Goal: Transaction & Acquisition: Purchase product/service

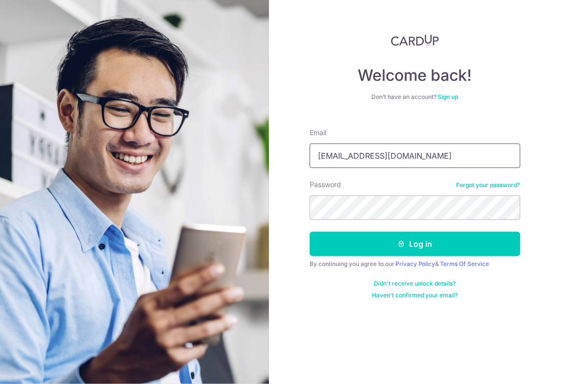
click at [376, 158] on input "huangying90@gmail.com" at bounding box center [415, 156] width 211 height 25
type input "[EMAIL_ADDRESS][DOMAIN_NAME]"
click at [310, 232] on button "Log in" at bounding box center [415, 244] width 211 height 25
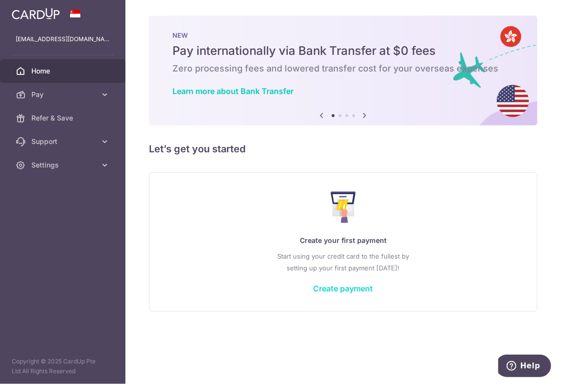
click at [345, 291] on link "Create payment" at bounding box center [344, 289] width 60 height 10
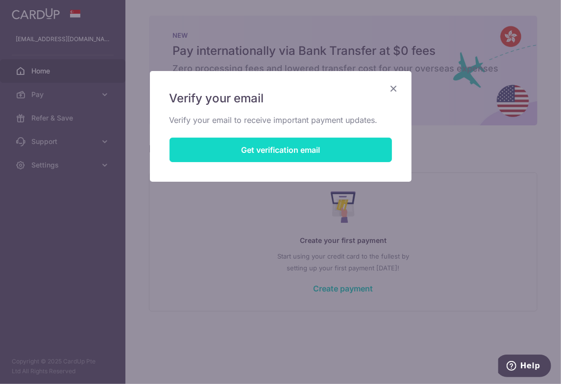
click at [290, 148] on button "Get verification email" at bounding box center [281, 150] width 222 height 25
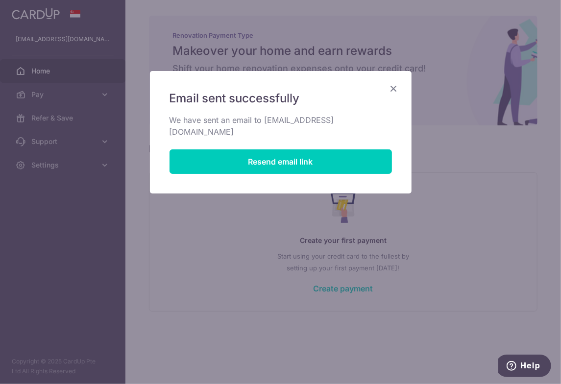
click at [396, 90] on icon "Close" at bounding box center [394, 88] width 12 height 12
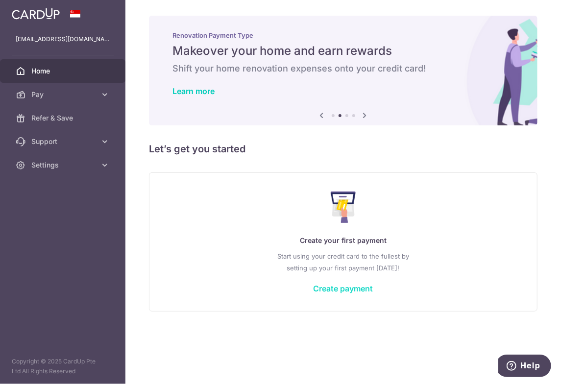
click at [348, 288] on link "Create payment" at bounding box center [344, 289] width 60 height 10
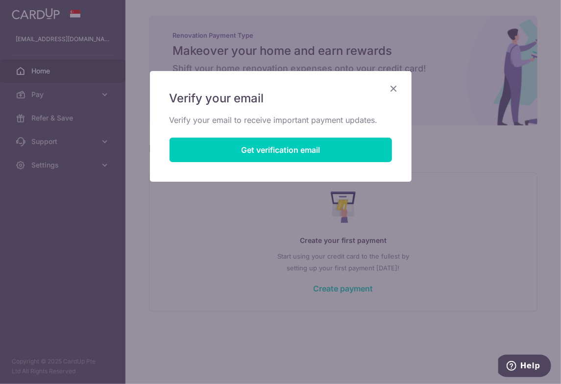
click at [396, 89] on icon "Close" at bounding box center [394, 88] width 12 height 12
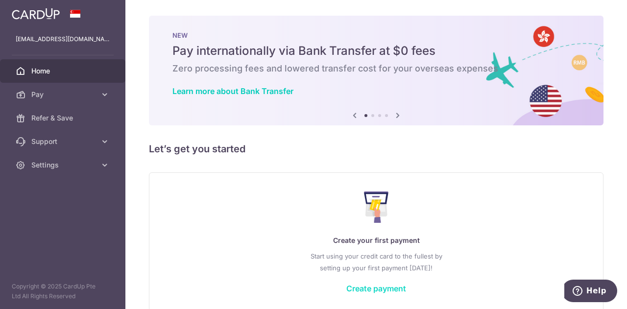
click at [386, 290] on link "Create payment" at bounding box center [376, 289] width 60 height 10
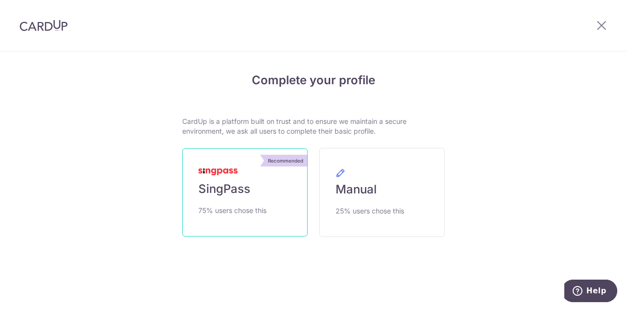
click at [263, 192] on link "Recommended SingPass 75% users chose this" at bounding box center [244, 192] width 125 height 88
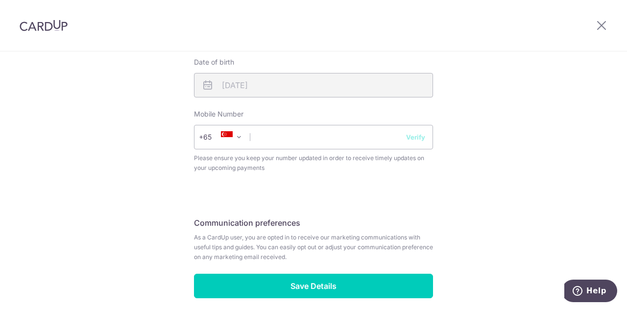
scroll to position [416, 0]
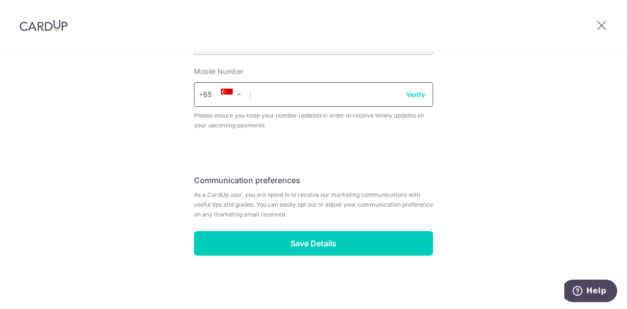
click at [309, 97] on input "text" at bounding box center [313, 94] width 239 height 25
type input "88381008"
click at [410, 95] on button "Verify" at bounding box center [415, 95] width 19 height 10
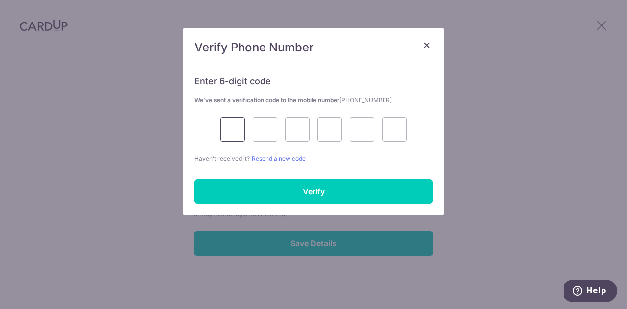
click at [232, 135] on input "text" at bounding box center [233, 129] width 25 height 25
type input "1"
type input "0"
type input "4"
type input "2"
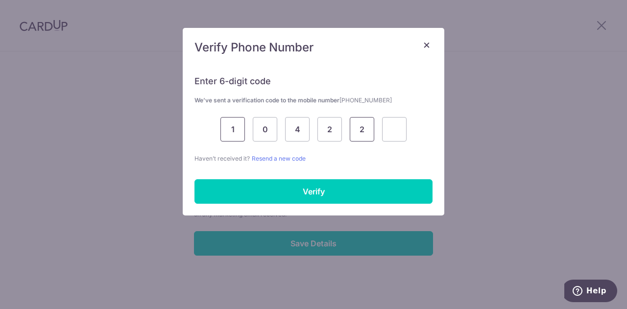
type input "2"
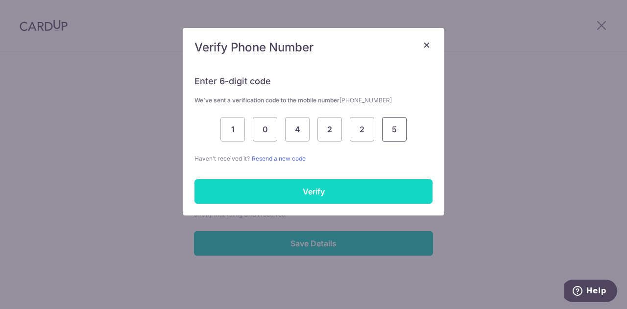
type input "5"
click at [246, 179] on input "Verify" at bounding box center [314, 191] width 238 height 25
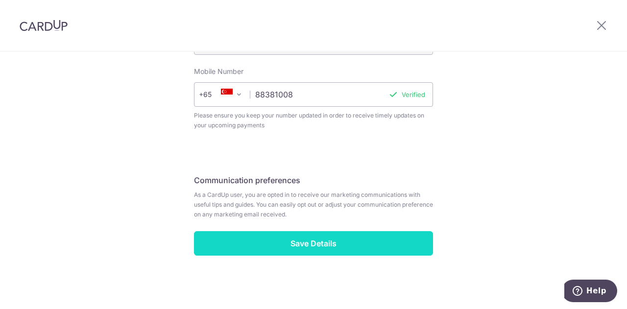
click at [353, 246] on input "Save Details" at bounding box center [313, 243] width 239 height 25
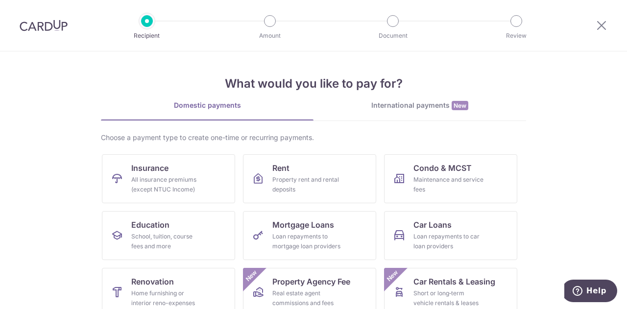
scroll to position [49, 0]
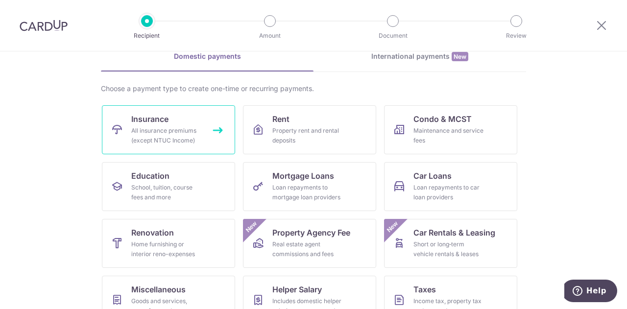
click at [182, 136] on div "All insurance premiums (except NTUC Income)" at bounding box center [166, 136] width 71 height 20
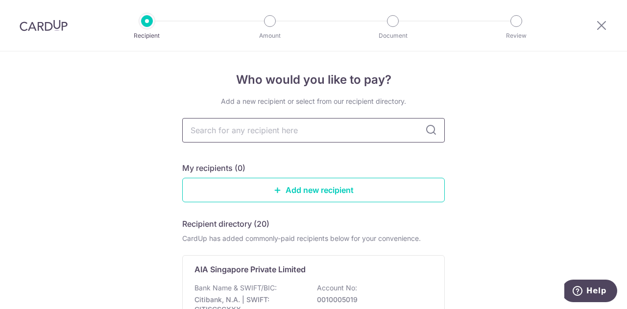
click at [270, 127] on input "text" at bounding box center [313, 130] width 263 height 25
click at [414, 104] on div "Add a new recipient or select from our recipient directory." at bounding box center [313, 102] width 263 height 10
click at [604, 24] on icon at bounding box center [602, 25] width 12 height 12
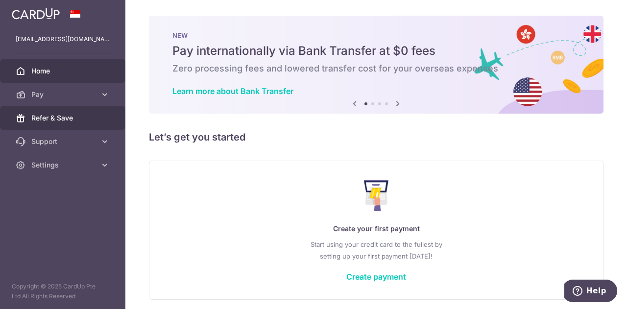
click at [57, 118] on span "Refer & Save" at bounding box center [63, 118] width 65 height 10
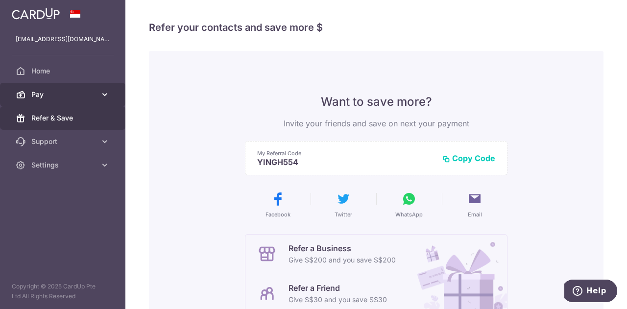
click at [49, 91] on span "Pay" at bounding box center [63, 95] width 65 height 10
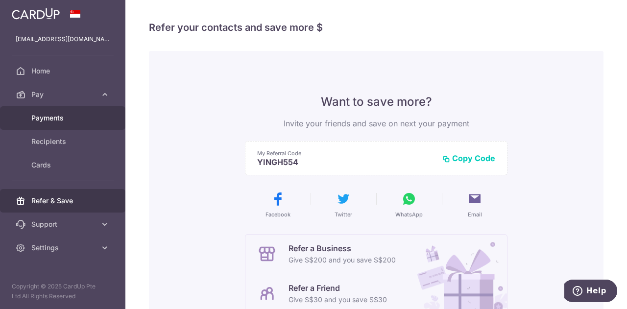
click at [64, 117] on span "Payments" at bounding box center [63, 118] width 65 height 10
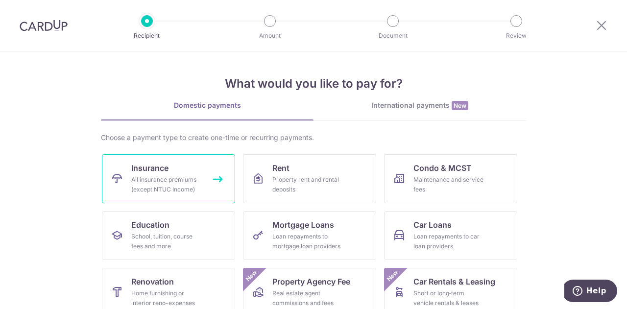
click at [190, 178] on div "All insurance premiums (except NTUC Income)" at bounding box center [166, 185] width 71 height 20
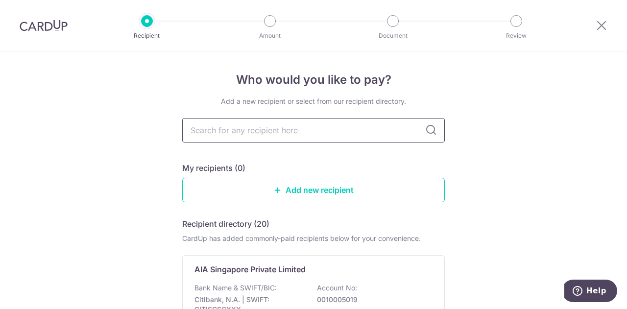
click at [368, 131] on input "text" at bounding box center [313, 130] width 263 height 25
type input "a"
type input "prude"
click at [433, 135] on icon at bounding box center [431, 130] width 12 height 12
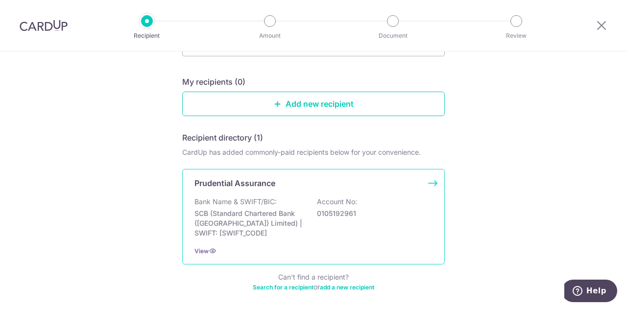
scroll to position [98, 0]
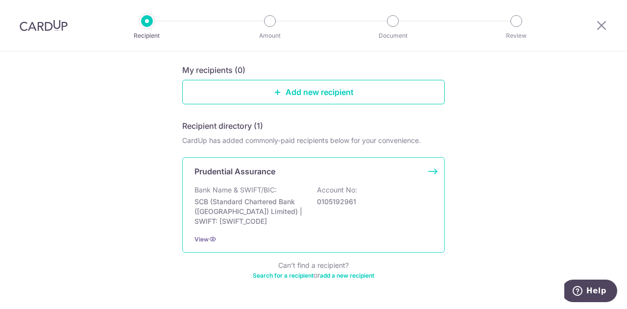
click at [306, 216] on div "Bank Name & SWIFT/BIC: SCB (Standard Chartered Bank (Singapore) Limited) | SWIF…" at bounding box center [314, 205] width 238 height 41
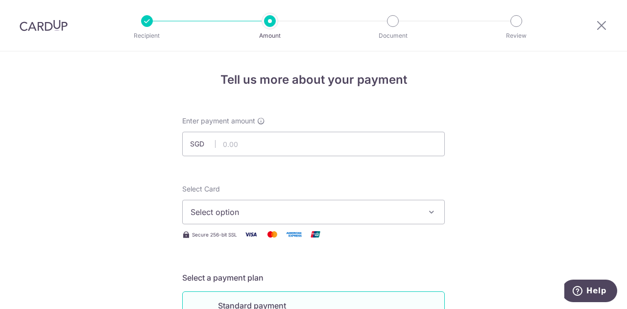
scroll to position [49, 0]
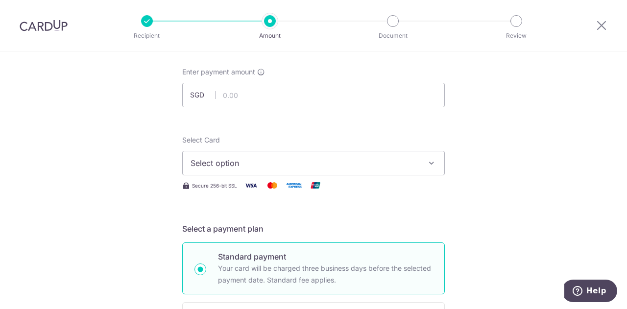
click at [287, 158] on span "Select option" at bounding box center [305, 163] width 228 height 12
click at [288, 162] on span "Select option" at bounding box center [305, 163] width 228 height 12
click at [305, 89] on input "text" at bounding box center [313, 95] width 263 height 25
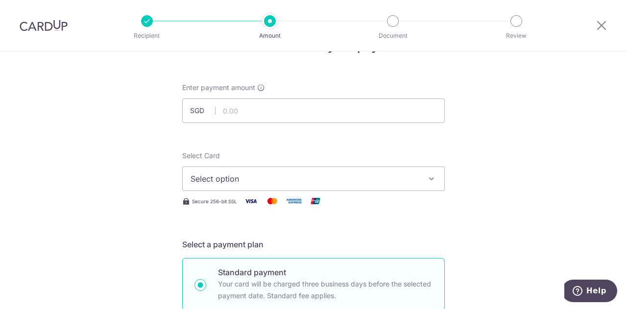
scroll to position [0, 0]
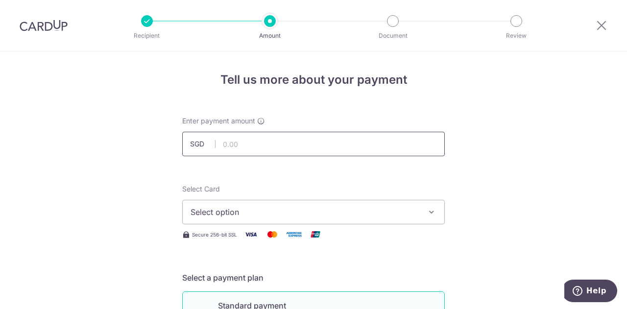
click at [396, 154] on input "text" at bounding box center [313, 144] width 263 height 25
click at [379, 150] on input "text" at bounding box center [313, 144] width 263 height 25
type input "108.40"
click at [371, 220] on button "Select option" at bounding box center [313, 212] width 263 height 25
click at [370, 231] on link "Add credit card" at bounding box center [314, 240] width 262 height 18
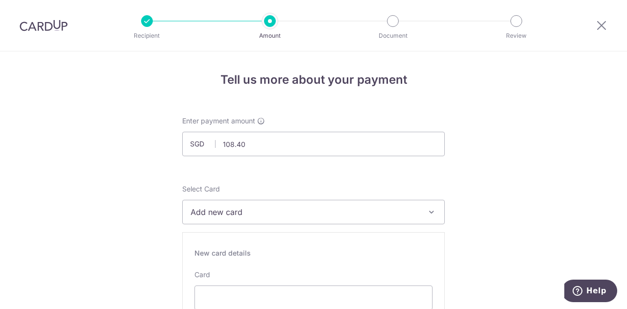
scroll to position [49, 0]
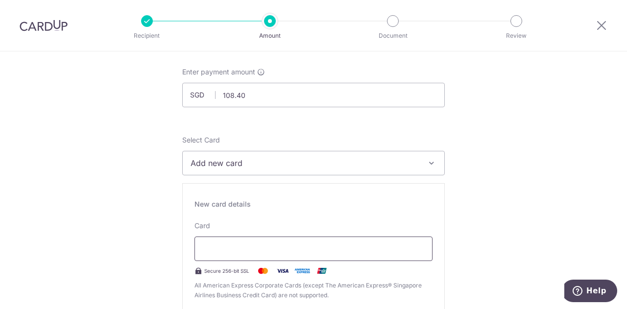
type input "01 / 2030"
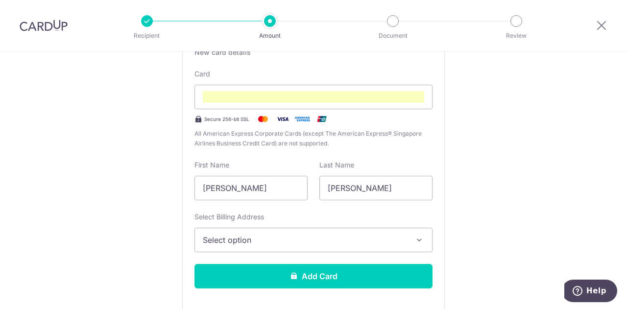
scroll to position [215, 0]
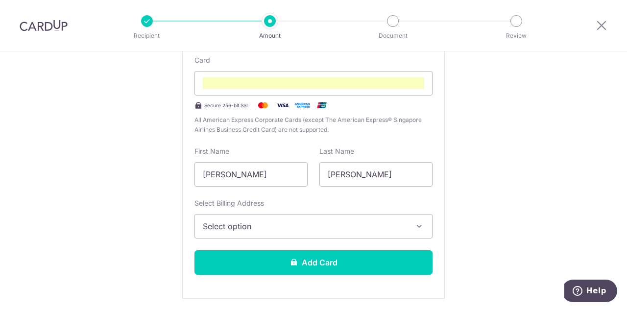
click at [309, 230] on span "Select option" at bounding box center [305, 227] width 204 height 12
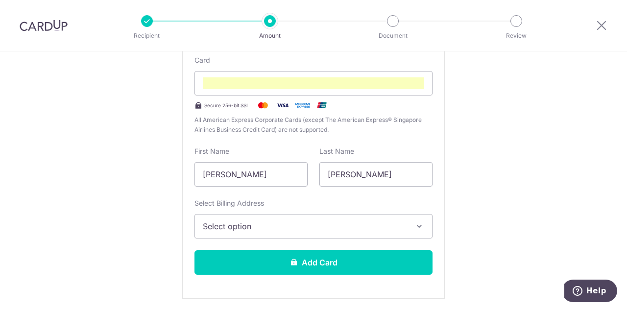
click at [371, 229] on span "Select option" at bounding box center [305, 227] width 204 height 12
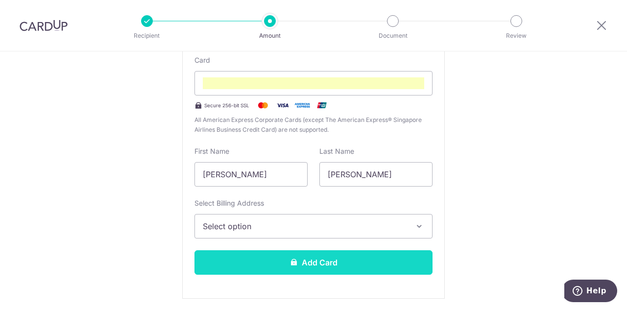
click at [355, 259] on button "Add Card" at bounding box center [314, 262] width 238 height 25
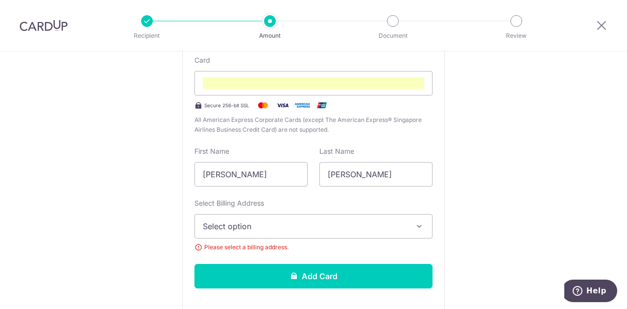
click at [391, 227] on span "Select option" at bounding box center [305, 227] width 204 height 12
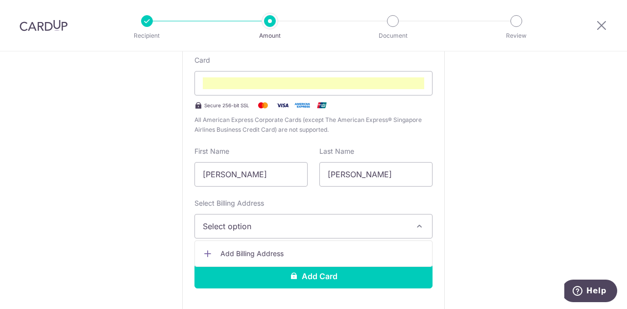
click at [296, 255] on span "Add Billing Address" at bounding box center [323, 254] width 204 height 10
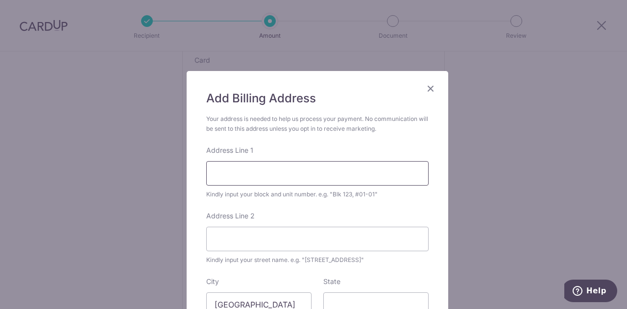
click at [290, 171] on input "Address Line 1" at bounding box center [317, 173] width 222 height 25
type input "BLK 640B TAMPINES STREET 62 #06-164"
type input "522640"
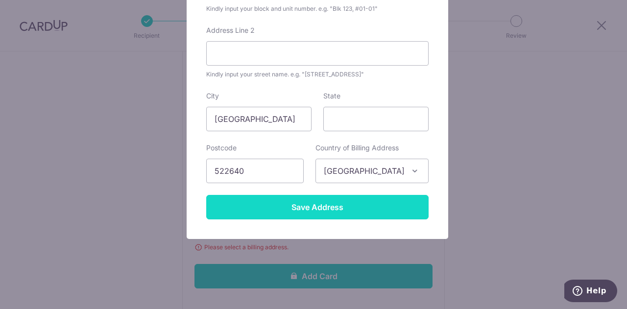
scroll to position [137, 0]
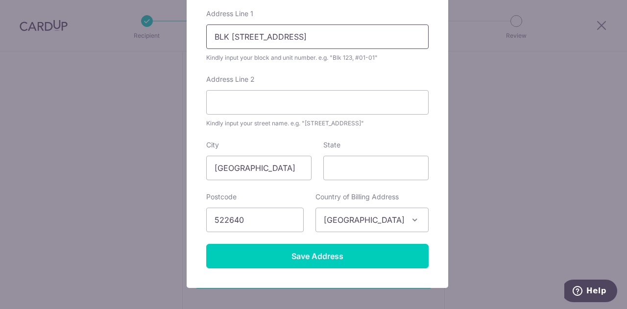
drag, startPoint x: 378, startPoint y: 39, endPoint x: 332, endPoint y: 39, distance: 46.1
click at [332, 39] on input "BLK 640B TAMPINES STREET 62 #06-164" at bounding box center [317, 37] width 222 height 25
click at [227, 108] on input "Address Line 2" at bounding box center [317, 102] width 222 height 25
paste input "#06-164"
click at [213, 105] on input "#06-164" at bounding box center [317, 102] width 222 height 25
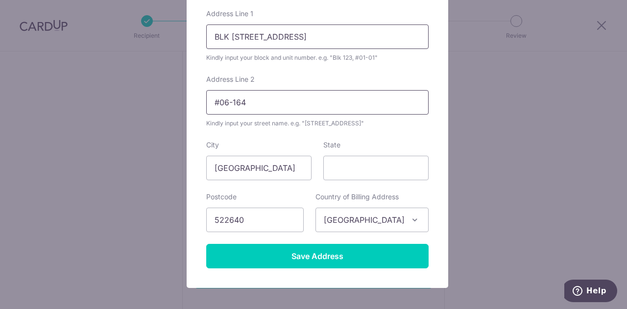
type input "#06-164"
drag, startPoint x: 333, startPoint y: 41, endPoint x: 390, endPoint y: 34, distance: 56.8
click at [390, 34] on input "BLK 640B TAMPINES STREET 62 #06-164" at bounding box center [317, 37] width 222 height 25
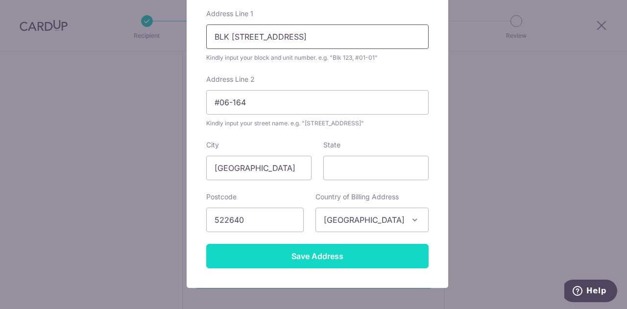
type input "BLK 640B TAMPINES STREET 62"
click at [360, 257] on input "Save Address" at bounding box center [317, 256] width 222 height 25
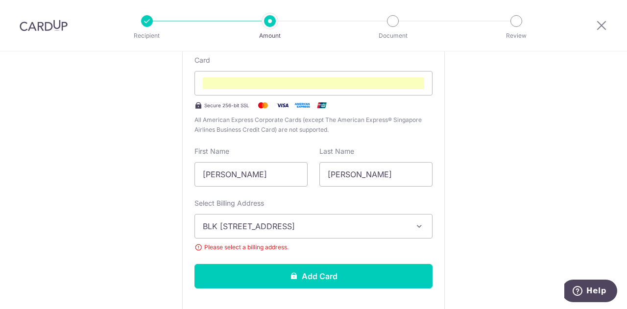
scroll to position [264, 0]
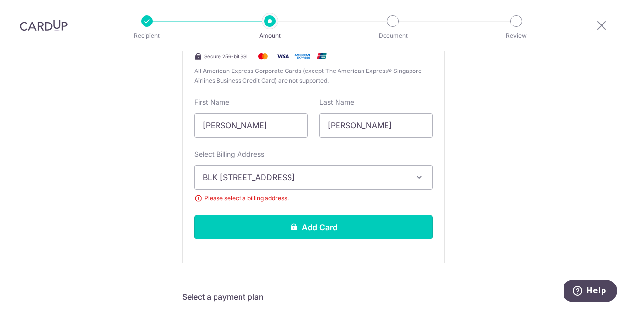
click at [333, 227] on button "Add Card" at bounding box center [314, 227] width 238 height 25
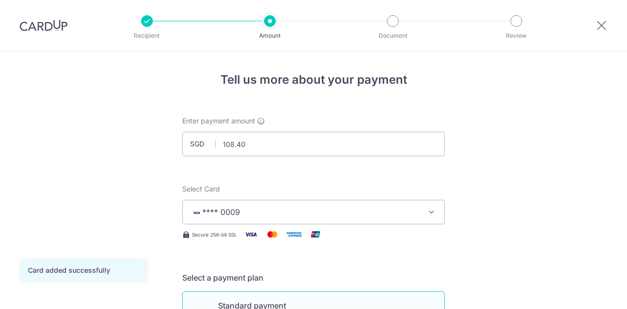
scroll to position [49, 0]
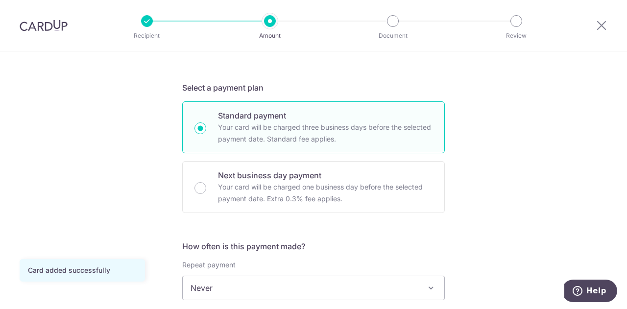
scroll to position [294, 0]
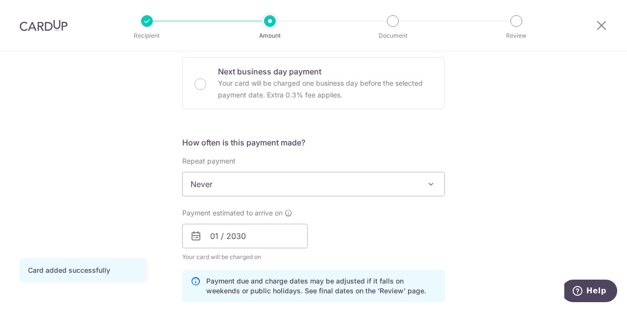
click at [246, 181] on span "Never" at bounding box center [314, 185] width 262 height 24
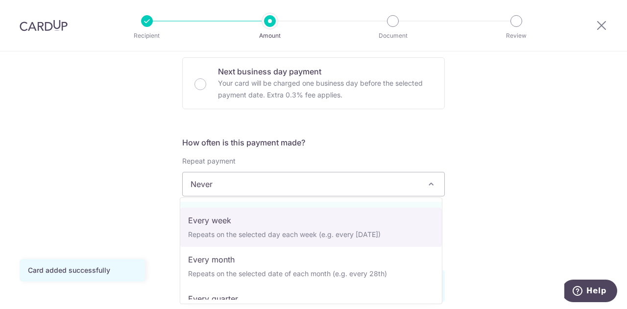
scroll to position [49, 0]
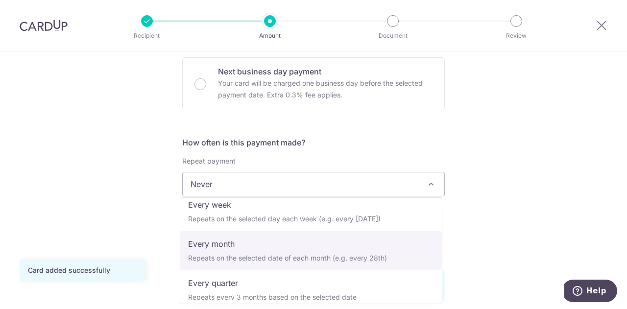
select select "3"
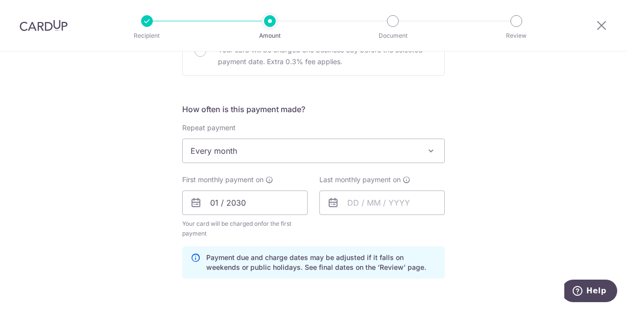
scroll to position [343, 0]
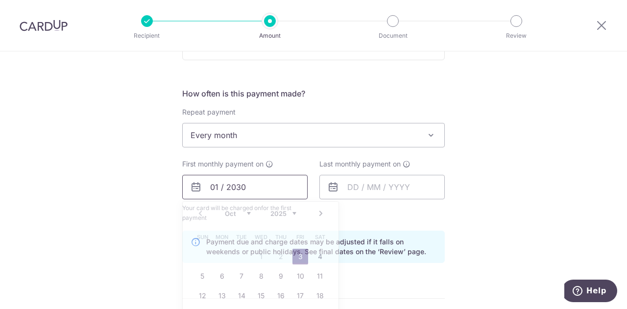
click at [274, 191] on input "01 / 2030" at bounding box center [244, 187] width 125 height 25
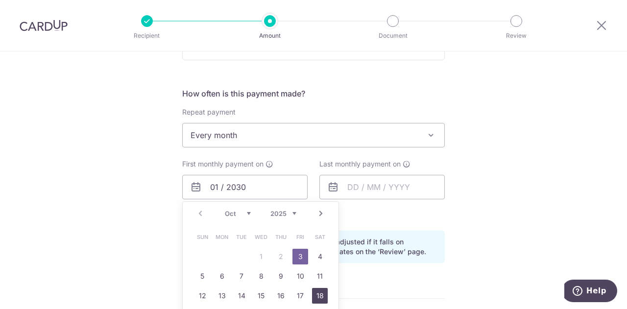
click at [316, 297] on link "18" at bounding box center [320, 296] width 16 height 16
type input "18/10/2025"
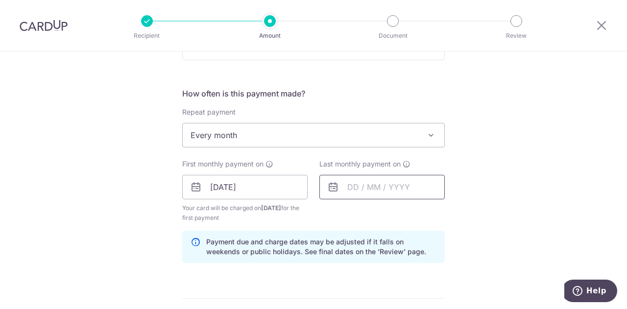
click at [374, 189] on input "text" at bounding box center [382, 187] width 125 height 25
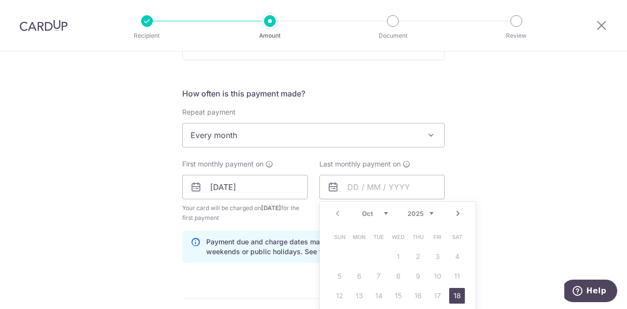
click at [430, 214] on select "2025 2026 2027 2028 2029 2030 2031 2032 2033 2034 2035" at bounding box center [421, 214] width 26 height 8
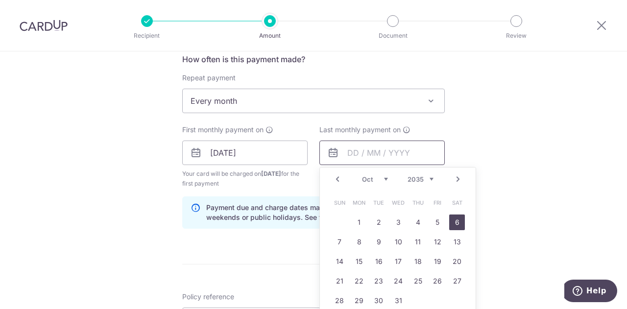
scroll to position [392, 0]
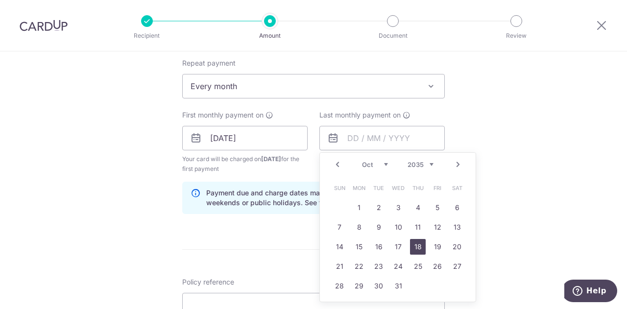
click at [420, 249] on link "18" at bounding box center [418, 247] width 16 height 16
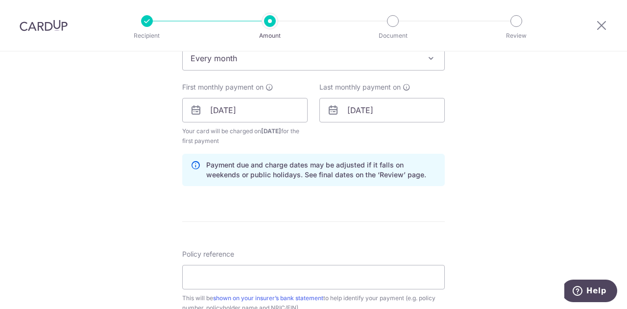
scroll to position [441, 0]
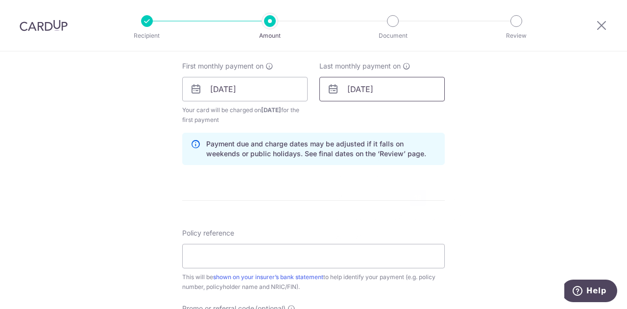
click at [423, 93] on input "18/10/2035" at bounding box center [382, 89] width 125 height 25
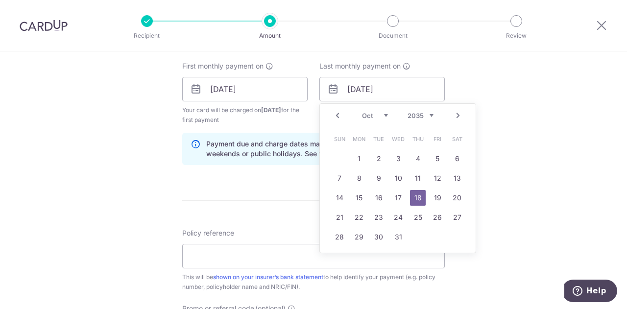
click at [432, 111] on div "Prev Next Jan Feb Mar Apr May Jun Jul Aug Sep Oct Nov Dec 2025 2026 2027 2028 2…" at bounding box center [398, 116] width 156 height 24
click at [428, 115] on select "2025 2026 2027 2028 2029 2030 2031 2032 2033 2034 2035" at bounding box center [421, 116] width 26 height 8
click at [500, 106] on div "Tell us more about your payment Enter payment amount SGD 108.40 108.40 Card add…" at bounding box center [313, 98] width 627 height 977
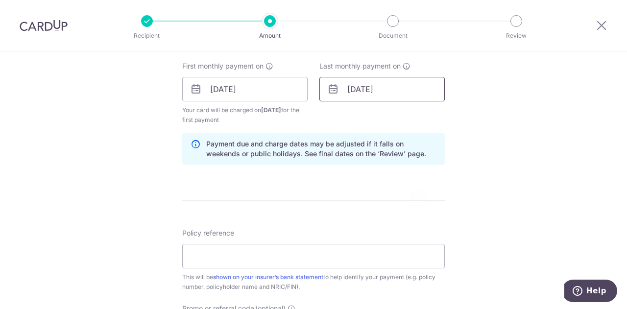
click at [371, 99] on input "18/10/2035" at bounding box center [382, 89] width 125 height 25
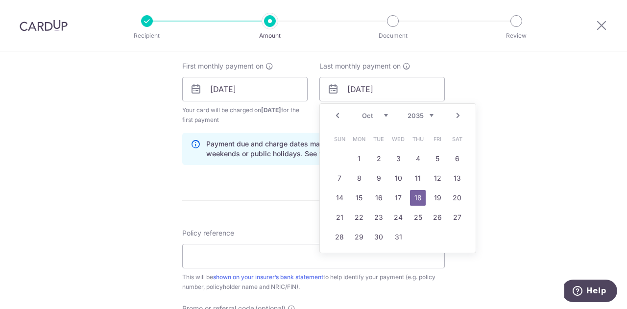
click at [427, 113] on select "2025 2026 2027 2028 2029 2030 2031 2032 2033 2034 2035" at bounding box center [421, 116] width 26 height 8
click at [435, 201] on link "18" at bounding box center [438, 198] width 16 height 16
type input "18/10/2030"
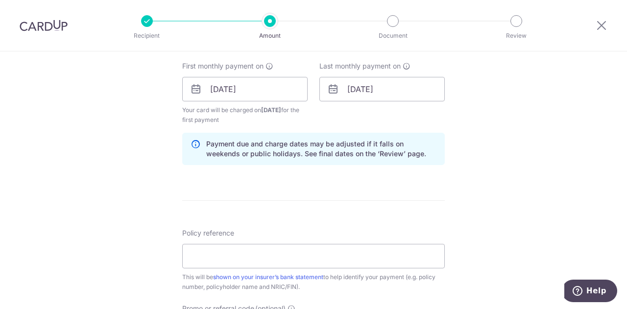
click at [489, 190] on div "Tell us more about your payment Enter payment amount SGD 108.40 108.40 Card add…" at bounding box center [313, 98] width 627 height 977
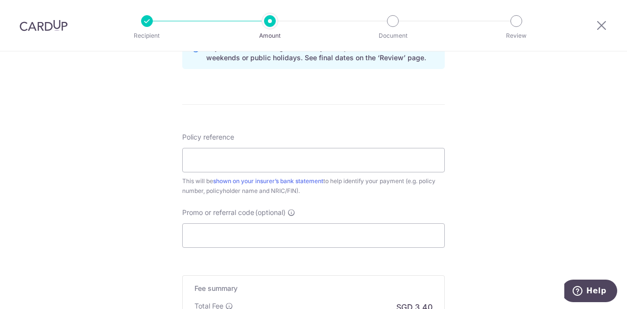
scroll to position [539, 0]
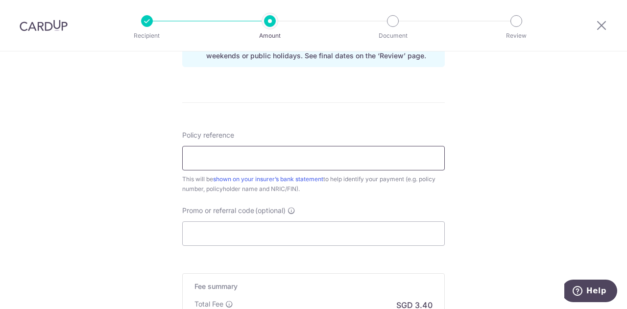
click at [274, 156] on input "Policy reference" at bounding box center [313, 158] width 263 height 25
click at [387, 157] on input "Policy reference" at bounding box center [313, 158] width 263 height 25
paste input "64882845"
click at [313, 158] on input "64882845." at bounding box center [313, 158] width 263 height 25
paste input "Huang Ying"
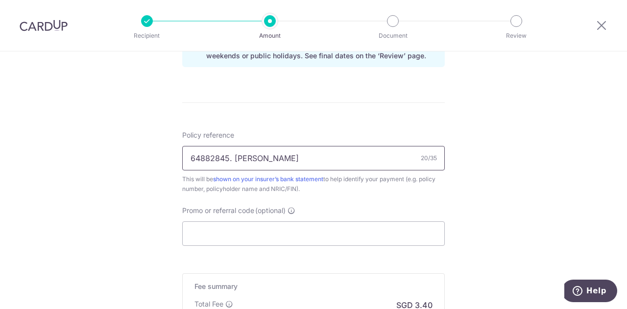
click at [368, 167] on input "64882845. Huang Ying" at bounding box center [313, 158] width 263 height 25
paste input "S9072113E"
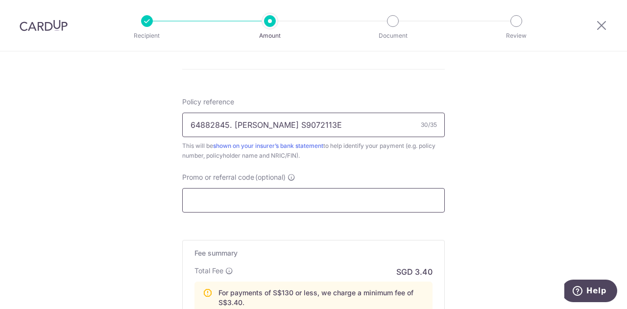
scroll to position [588, 0]
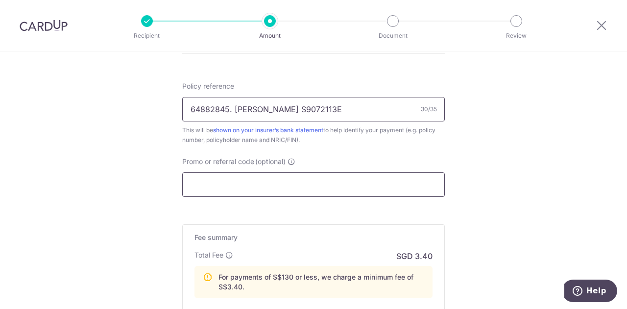
type input "64882845. Huang Ying S9072113E"
click at [359, 189] on input "Promo or referral code (optional)" at bounding box center [313, 185] width 263 height 25
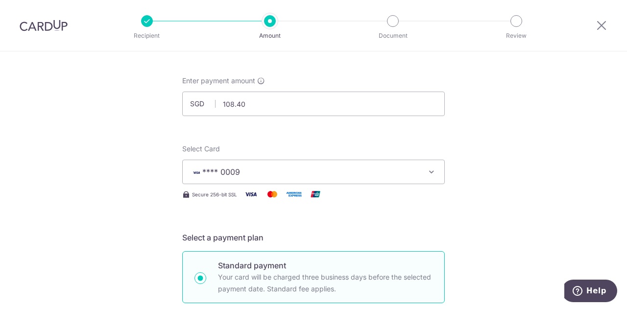
scroll to position [0, 0]
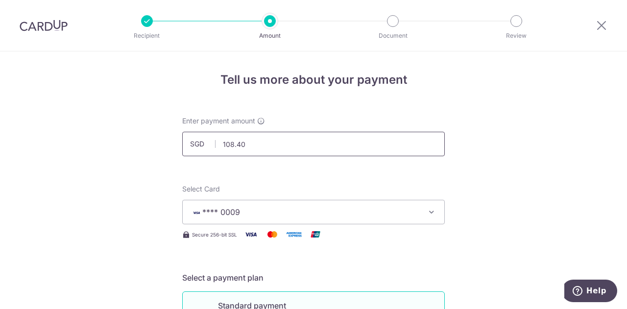
drag, startPoint x: 318, startPoint y: 150, endPoint x: 168, endPoint y: 142, distance: 149.7
paste input "630.1"
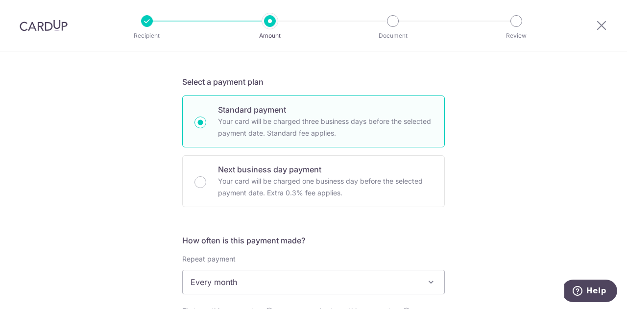
scroll to position [294, 0]
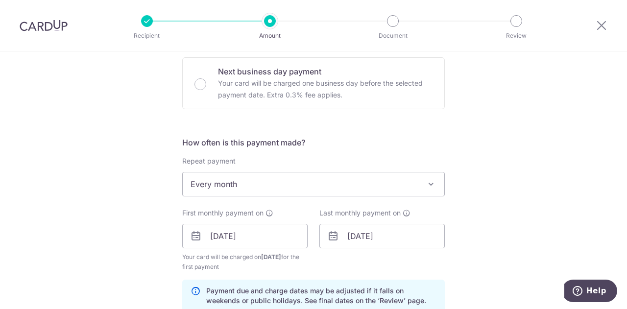
type input "630.10"
click at [211, 180] on span "Every month" at bounding box center [314, 185] width 262 height 24
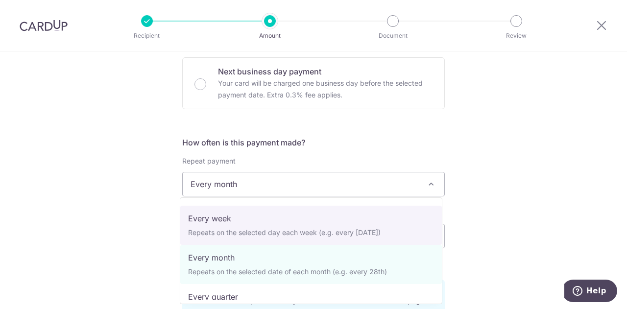
scroll to position [98, 0]
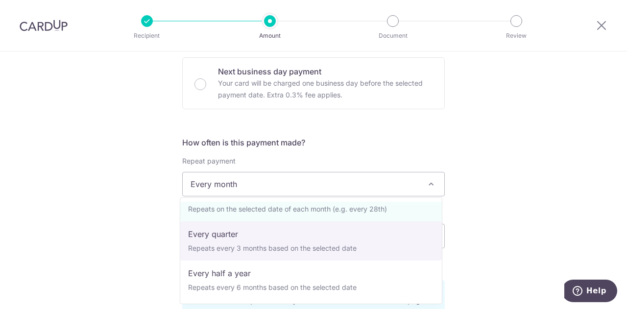
select select "4"
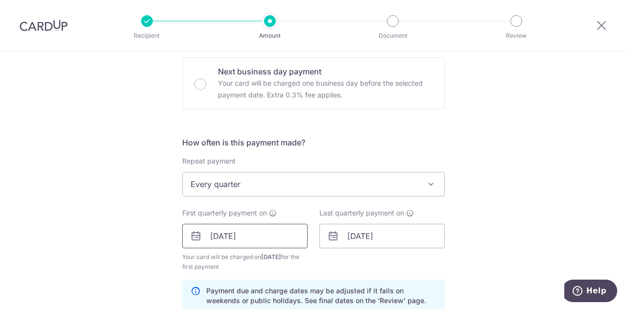
click at [279, 240] on input "18/10/2025" at bounding box center [244, 236] width 125 height 25
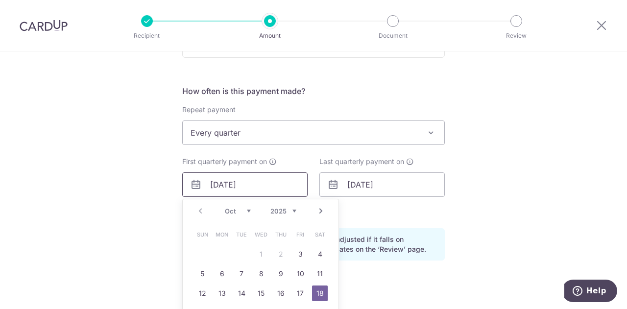
scroll to position [392, 0]
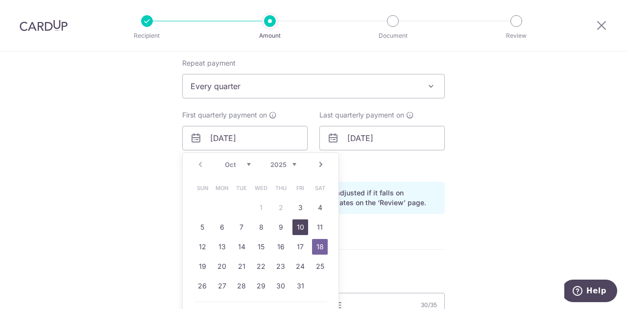
click at [297, 228] on link "10" at bounding box center [301, 228] width 16 height 16
type input "10/10/2025"
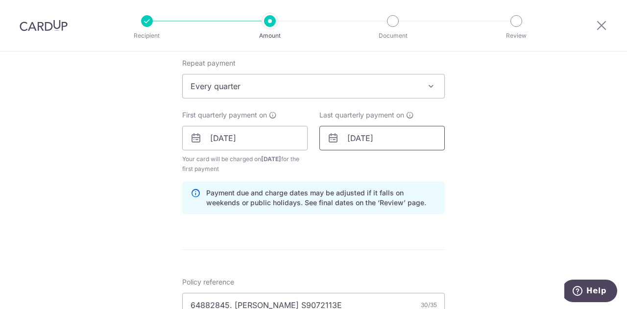
click at [388, 139] on input "[DATE]" at bounding box center [382, 138] width 125 height 25
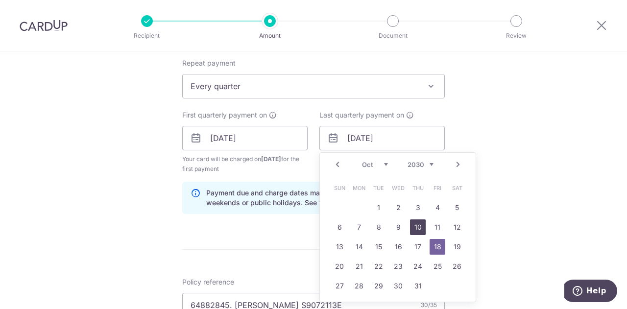
click at [410, 226] on link "10" at bounding box center [418, 228] width 16 height 16
type input "10/10/2030"
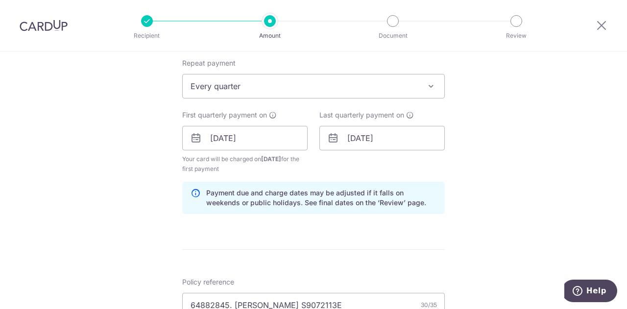
click at [512, 199] on div "Tell us more about your payment Enter payment amount SGD 630.10 630.10 Card add…" at bounding box center [313, 127] width 627 height 937
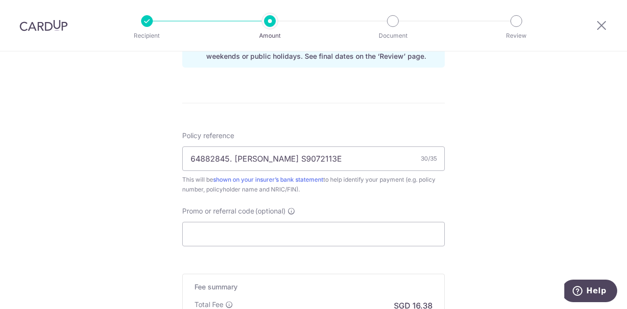
scroll to position [539, 0]
drag, startPoint x: 226, startPoint y: 158, endPoint x: 154, endPoint y: 155, distance: 72.1
paste input "0026782"
click at [228, 157] on input "00267825. Huang Ying S9072113E" at bounding box center [313, 158] width 263 height 25
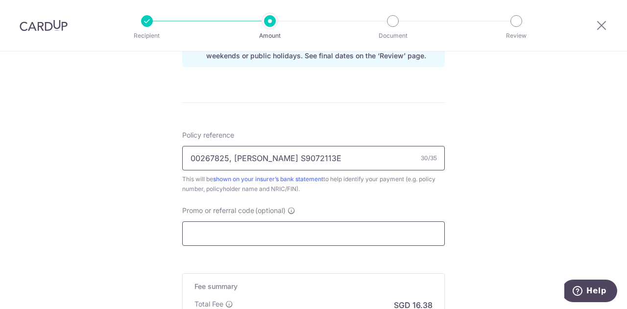
type input "00267825, Huang Ying S9072113E"
click at [287, 234] on input "Promo or referral code (optional)" at bounding box center [313, 234] width 263 height 25
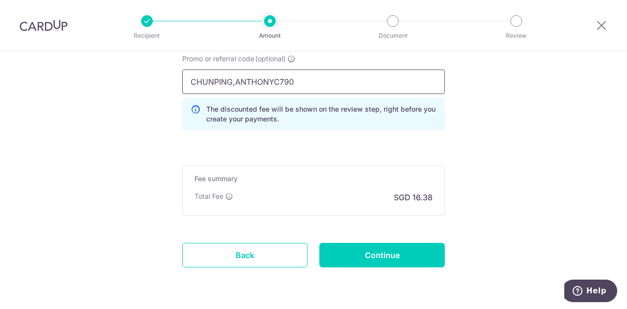
scroll to position [720, 0]
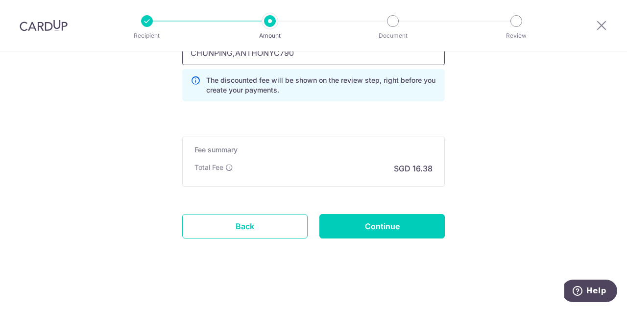
type input "CHUNPING,ANTHONYC790"
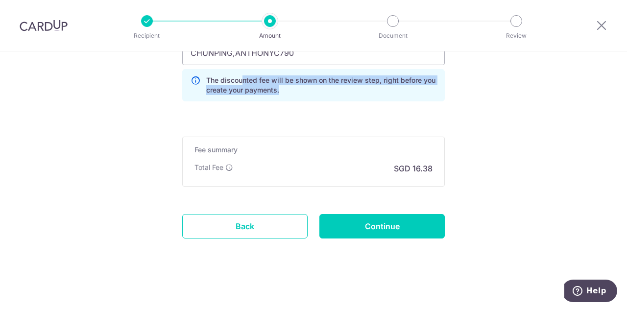
drag, startPoint x: 239, startPoint y: 81, endPoint x: 313, endPoint y: 86, distance: 74.2
click at [313, 86] on p "The discounted fee will be shown on the review step, right before you create yo…" at bounding box center [321, 85] width 230 height 20
click at [335, 105] on div "Promo or referral code (optional) CHUNPING,ANTHONYC790 The discounted fee will …" at bounding box center [313, 67] width 274 height 84
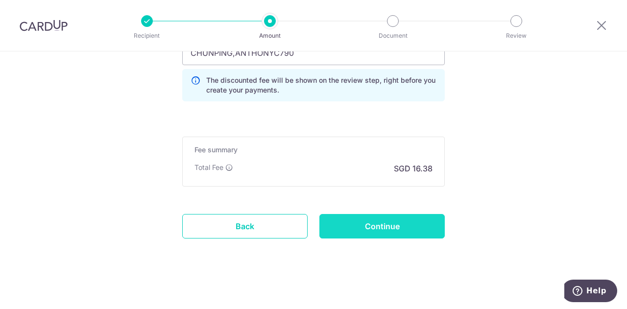
click at [373, 222] on input "Continue" at bounding box center [382, 226] width 125 height 25
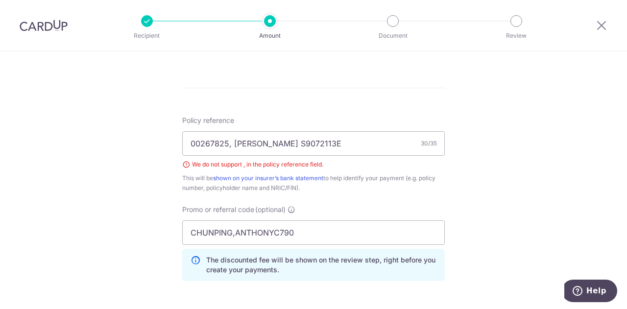
scroll to position [488, 0]
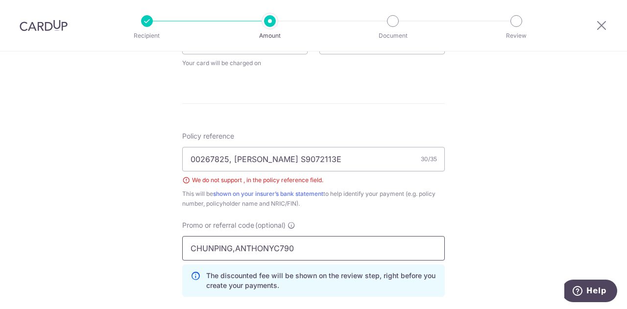
click at [325, 247] on input "CHUNPING,ANTHONYC790" at bounding box center [313, 248] width 263 height 25
drag, startPoint x: 333, startPoint y: 250, endPoint x: 132, endPoint y: 242, distance: 201.1
click at [132, 242] on div "Tell us more about your payment Enter payment amount SGD 630.10 630.10 Select C…" at bounding box center [313, 35] width 627 height 944
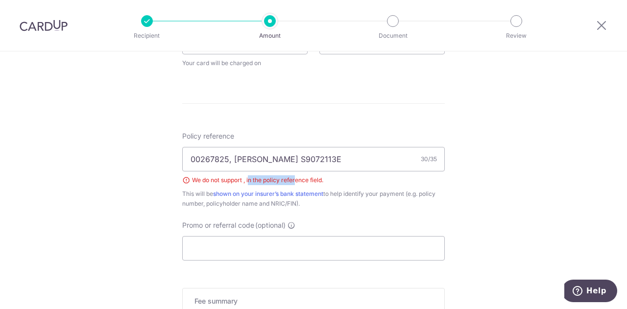
drag, startPoint x: 294, startPoint y: 180, endPoint x: 247, endPoint y: 178, distance: 46.6
click at [247, 178] on div "We do not support , in the policy reference field." at bounding box center [313, 180] width 263 height 10
click at [270, 184] on div "Policy reference 00267825, Huang Ying S9072113E 30/35 We do not support , in th…" at bounding box center [313, 169] width 263 height 77
drag, startPoint x: 321, startPoint y: 178, endPoint x: 286, endPoint y: 178, distance: 35.3
click at [286, 178] on div "We do not support , in the policy reference field." at bounding box center [313, 180] width 263 height 10
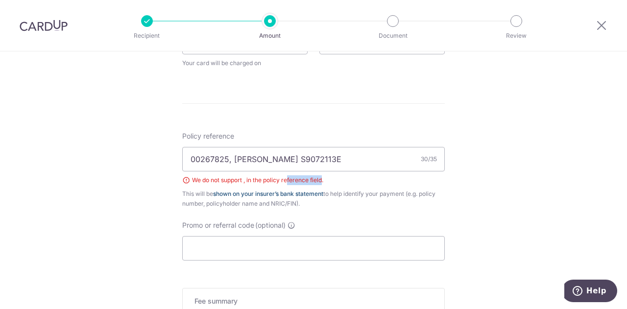
click at [236, 192] on link "shown on your insurer’s bank statement" at bounding box center [268, 193] width 110 height 7
drag, startPoint x: 230, startPoint y: 160, endPoint x: 333, endPoint y: 165, distance: 103.0
click at [333, 165] on input "00267825, [PERSON_NAME] S9072113E" at bounding box center [313, 159] width 263 height 25
click at [285, 162] on input "00267825, [PERSON_NAME] S9072113E" at bounding box center [313, 159] width 263 height 25
click at [227, 159] on input "00267825, [PERSON_NAME] S9072113E" at bounding box center [313, 159] width 263 height 25
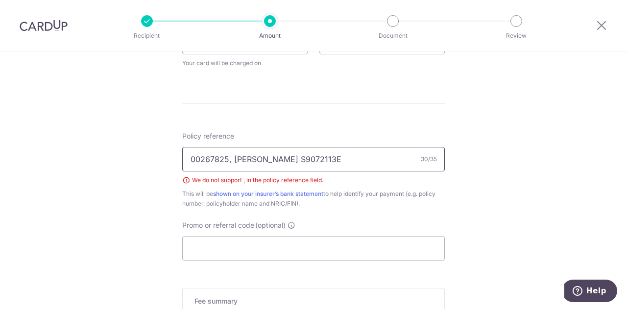
drag, startPoint x: 325, startPoint y: 159, endPoint x: 225, endPoint y: 160, distance: 100.0
click at [225, 160] on input "00267825, [PERSON_NAME] S9072113E" at bounding box center [313, 159] width 263 height 25
type input "00267825"
click at [257, 249] on input "Promo or referral code (optional)" at bounding box center [313, 248] width 263 height 25
click at [264, 245] on input "Promo or referral code (optional)" at bounding box center [313, 248] width 263 height 25
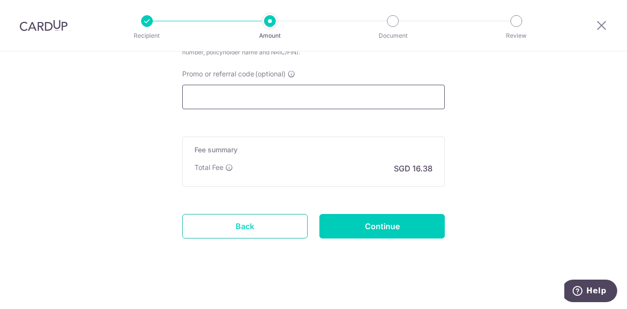
scroll to position [640, 0]
click at [281, 229] on link "Back" at bounding box center [244, 226] width 125 height 25
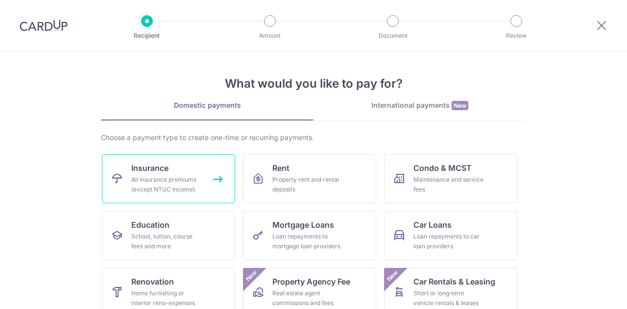
click at [174, 173] on link "Insurance All insurance premiums (except NTUC Income)" at bounding box center [168, 178] width 133 height 49
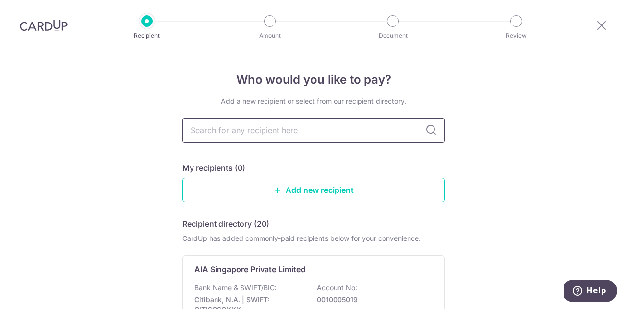
click at [207, 129] on input "text" at bounding box center [313, 130] width 263 height 25
type input "TOKIO MARINE"
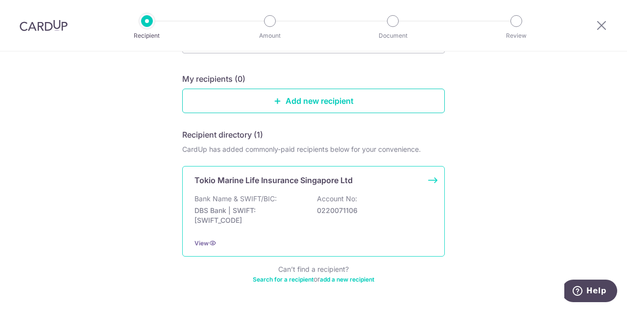
scroll to position [98, 0]
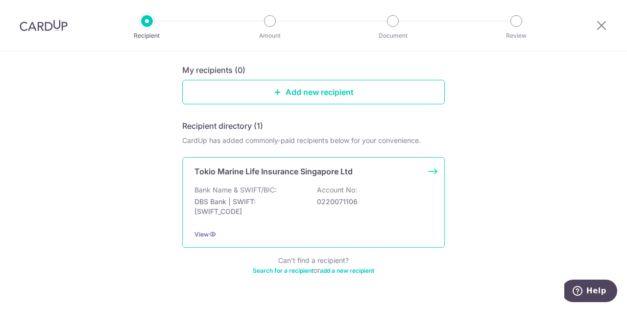
click at [347, 182] on div "Tokio Marine Life Insurance Singapore Ltd Bank Name & SWIFT/BIC: DBS Bank | SWI…" at bounding box center [313, 202] width 263 height 91
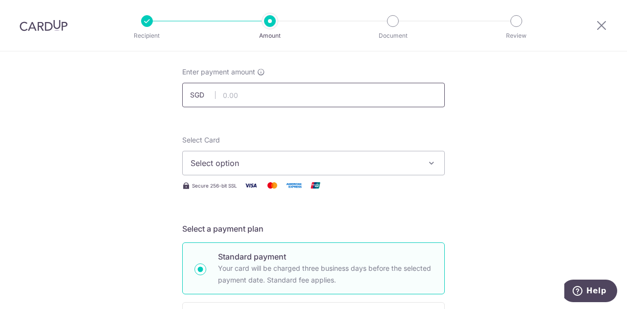
click at [332, 99] on input "text" at bounding box center [313, 95] width 263 height 25
type input "630.10"
click at [276, 161] on span "Select option" at bounding box center [305, 163] width 228 height 12
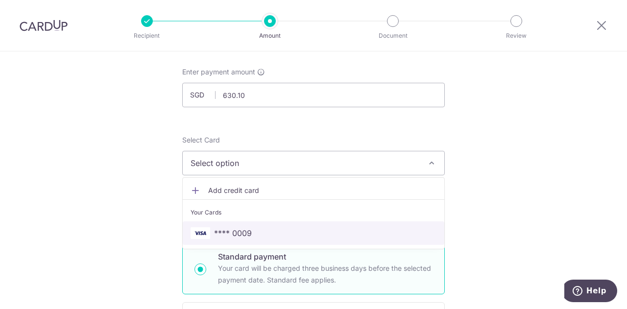
click at [257, 229] on span "**** 0009" at bounding box center [314, 233] width 246 height 12
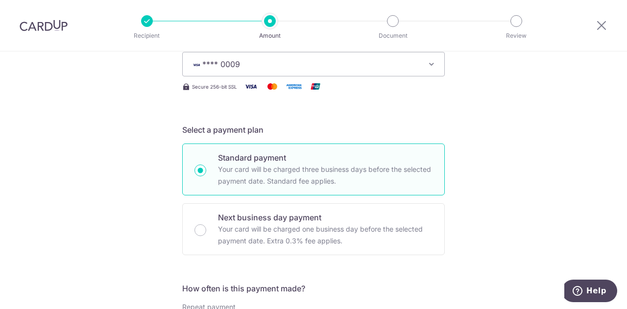
scroll to position [245, 0]
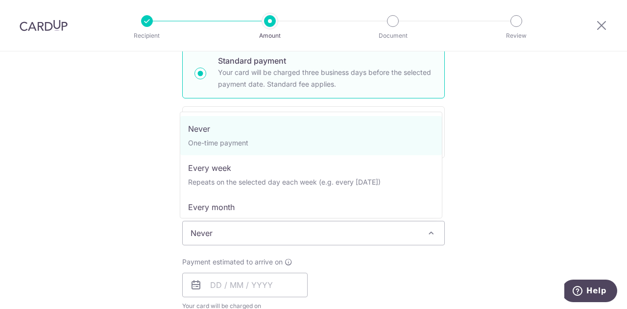
click at [239, 238] on span "Never" at bounding box center [314, 234] width 262 height 24
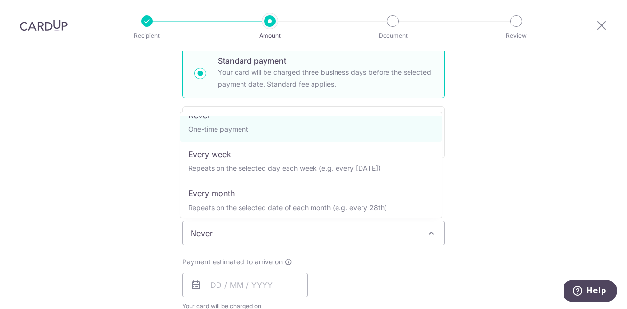
scroll to position [0, 0]
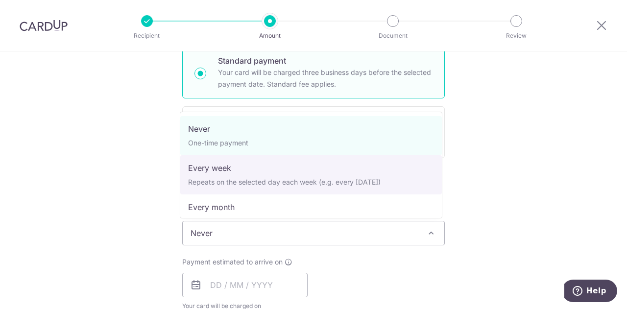
click at [482, 194] on div "Tell us more about your payment Enter payment amount SGD 630.10 630.10 Select C…" at bounding box center [313, 249] width 627 height 887
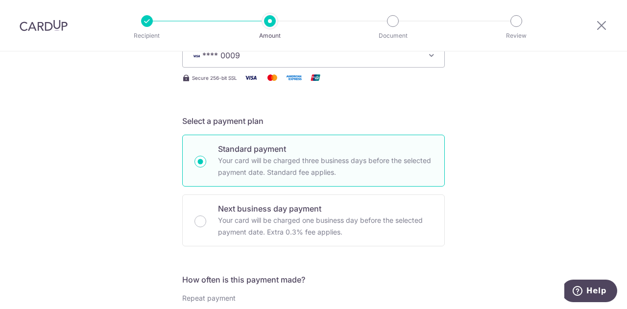
scroll to position [98, 0]
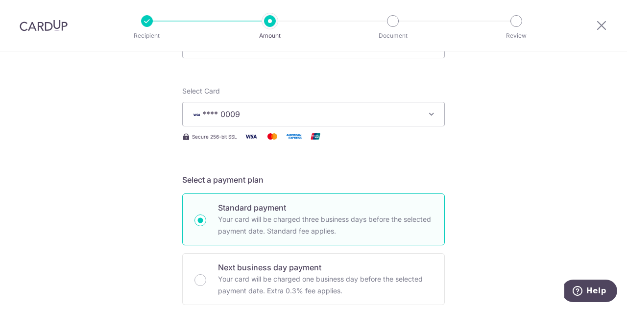
click at [430, 115] on icon "button" at bounding box center [432, 114] width 10 height 10
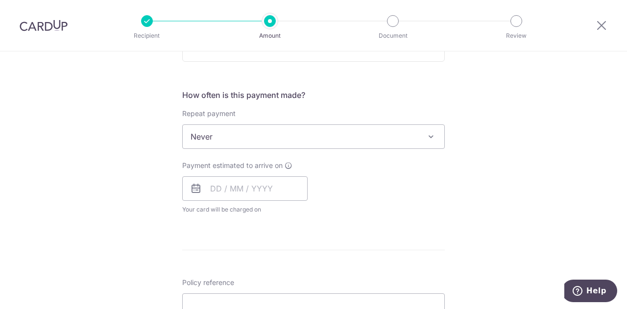
scroll to position [343, 0]
click at [438, 131] on span "Never" at bounding box center [314, 135] width 262 height 24
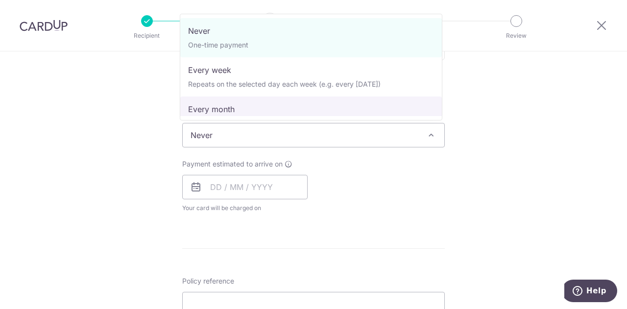
scroll to position [49, 0]
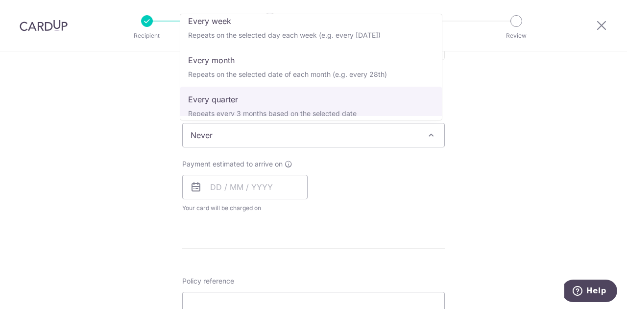
select select "4"
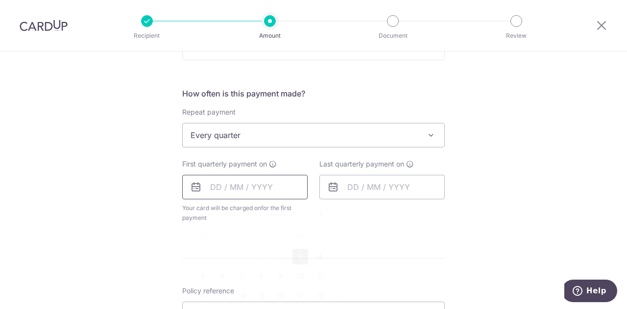
click at [232, 187] on input "text" at bounding box center [244, 187] width 125 height 25
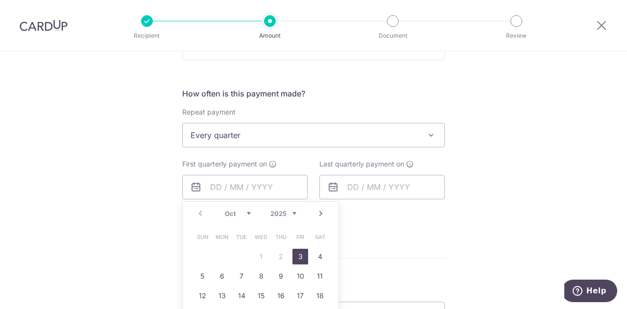
click at [436, 254] on form "Enter payment amount SGD 630.10 630.10 Select Card **** 0009 Add credit card Yo…" at bounding box center [313, 166] width 263 height 786
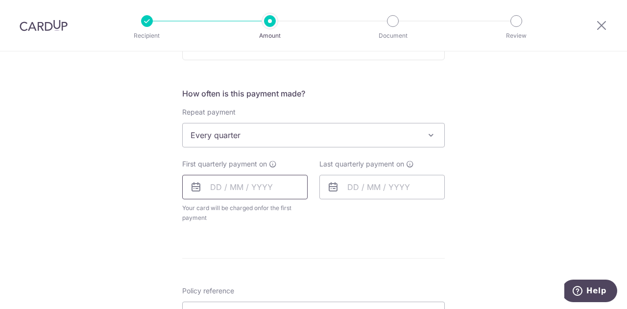
click at [287, 189] on input "text" at bounding box center [244, 187] width 125 height 25
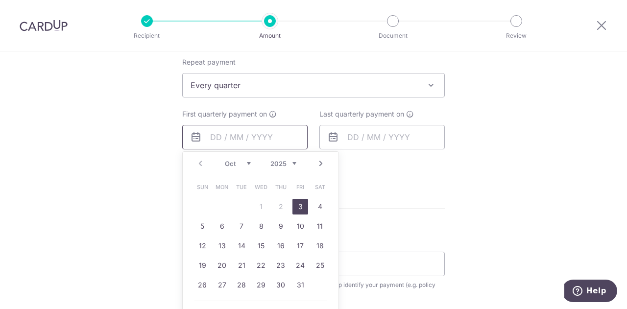
scroll to position [441, 0]
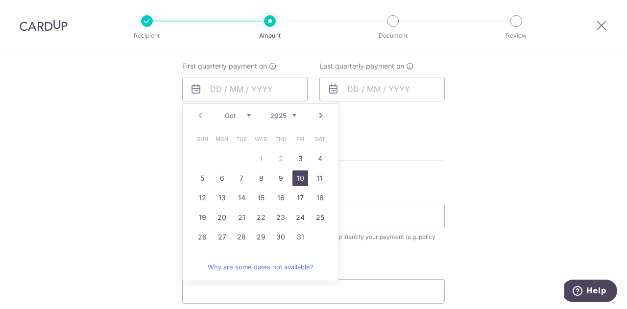
click at [297, 179] on link "10" at bounding box center [301, 179] width 16 height 16
type input "[DATE]"
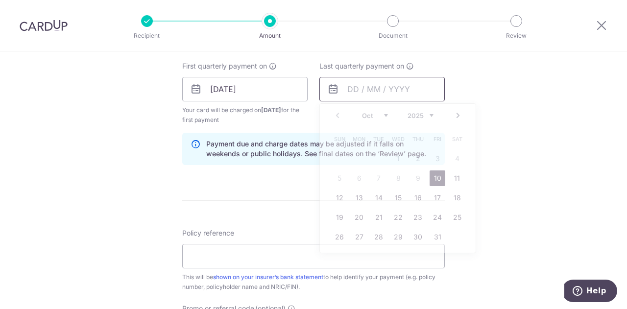
click at [407, 86] on input "text" at bounding box center [382, 89] width 125 height 25
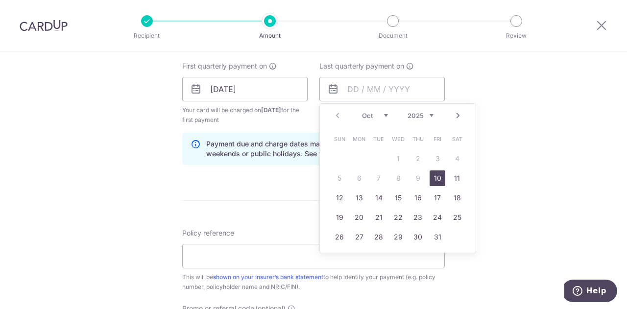
click at [429, 116] on select "2025 2026 2027 2028 2029 2030 2031 2032 2033 2034 2035" at bounding box center [421, 116] width 26 height 8
click at [416, 181] on link "10" at bounding box center [418, 179] width 16 height 16
type input "10/10/2030"
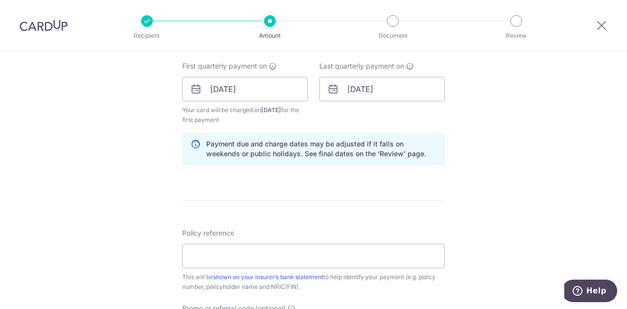
click at [500, 182] on div "Tell us more about your payment Enter payment amount SGD 630.10 630.10 Select C…" at bounding box center [313, 78] width 627 height 937
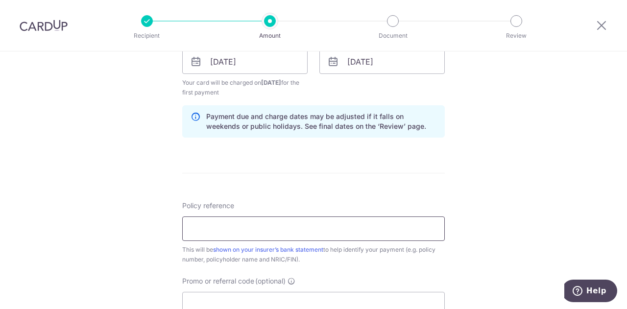
scroll to position [490, 0]
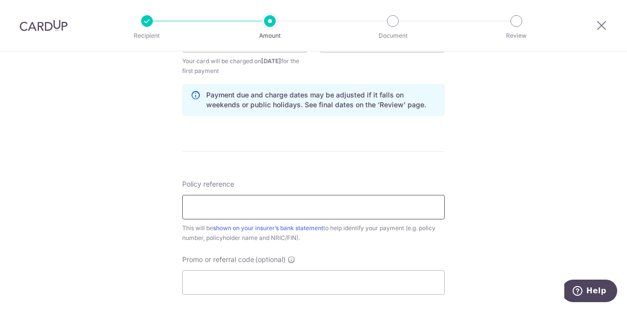
click at [369, 212] on input "Policy reference" at bounding box center [313, 207] width 263 height 25
drag, startPoint x: 233, startPoint y: 207, endPoint x: 350, endPoint y: 211, distance: 116.7
click at [350, 211] on input "00267825, Huang Ying S9072113E" at bounding box center [313, 207] width 263 height 25
type input "00267825"
click at [495, 229] on div "Tell us more about your payment Enter payment amount SGD 630.10 630.10 Select C…" at bounding box center [313, 29] width 627 height 937
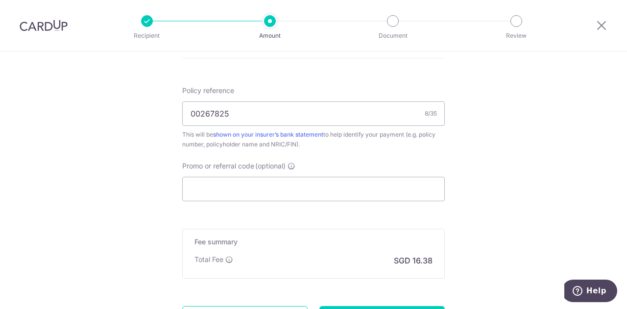
scroll to position [588, 0]
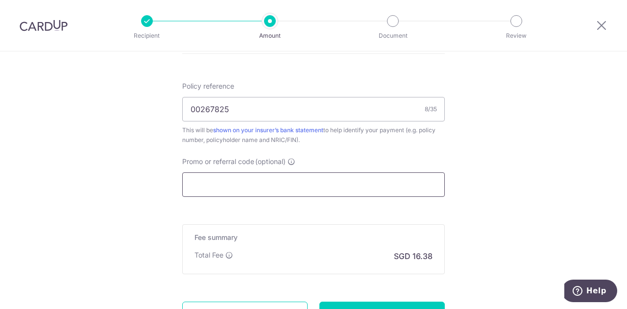
click at [281, 181] on input "Promo or referral code (optional)" at bounding box center [313, 185] width 263 height 25
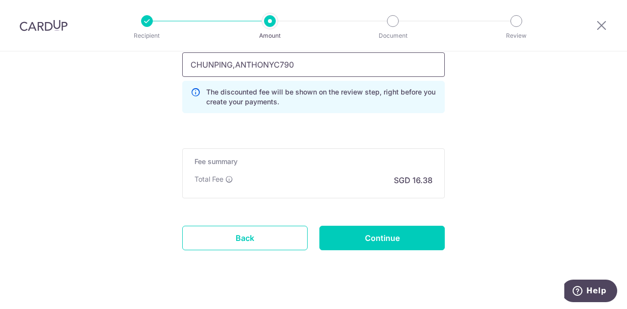
scroll to position [720, 0]
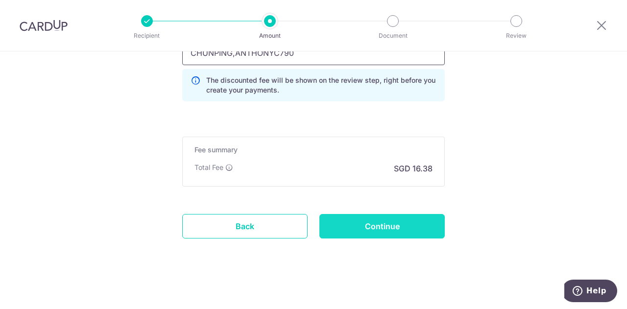
type input "CHUNPING,ANTHONYC790"
click at [362, 219] on input "Continue" at bounding box center [382, 226] width 125 height 25
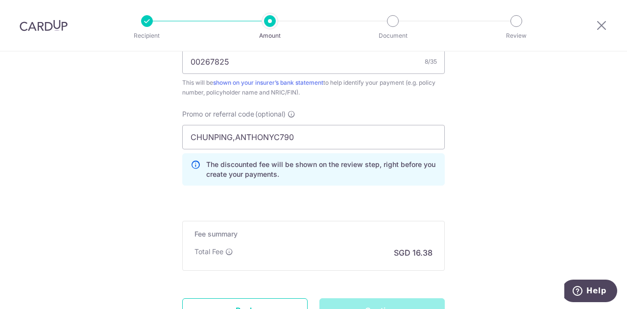
scroll to position [671, 0]
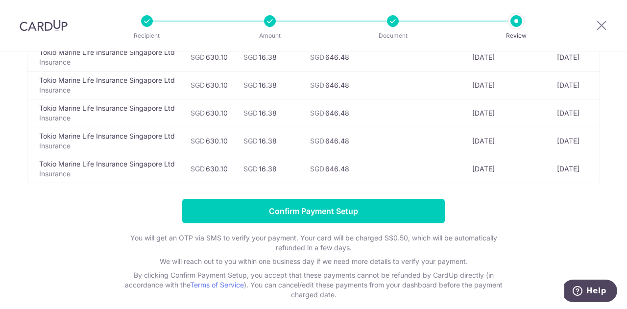
scroll to position [605, 0]
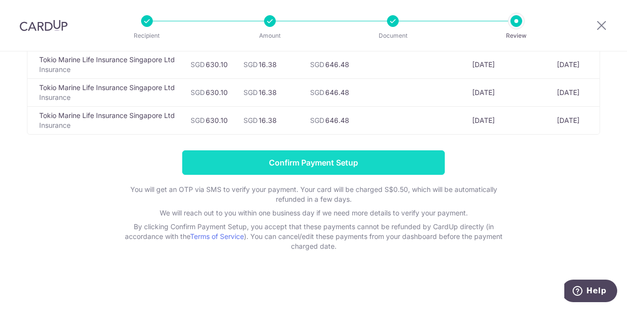
click at [373, 162] on input "Confirm Payment Setup" at bounding box center [313, 162] width 263 height 25
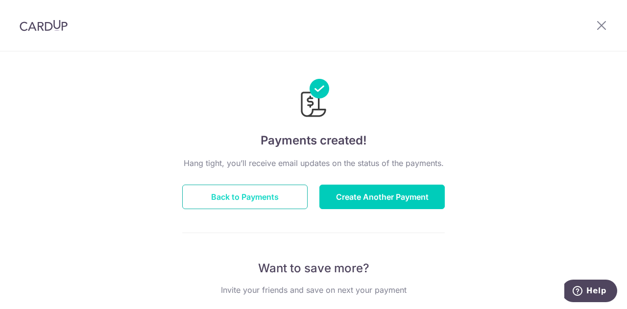
click at [240, 197] on button "Back to Payments" at bounding box center [244, 197] width 125 height 25
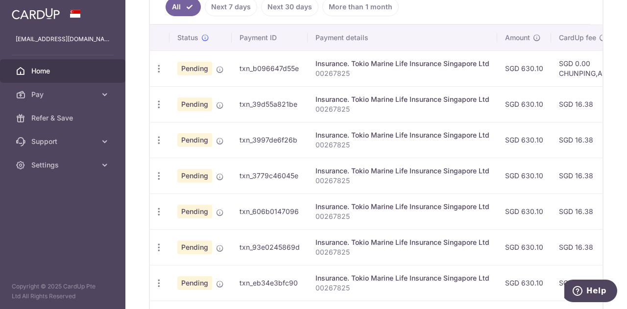
scroll to position [294, 0]
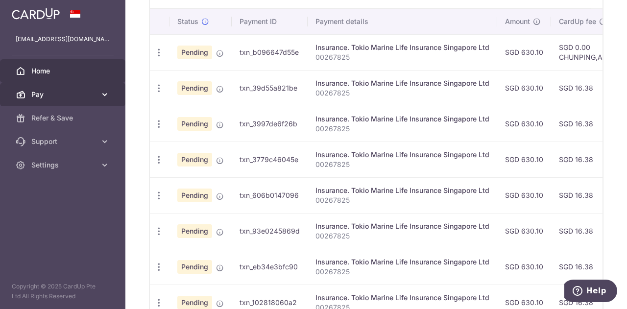
click at [66, 95] on span "Pay" at bounding box center [63, 95] width 65 height 10
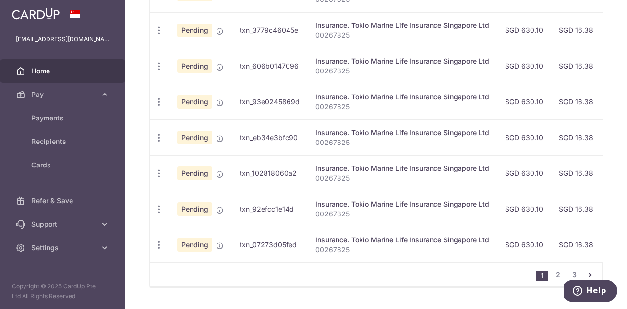
scroll to position [448, 0]
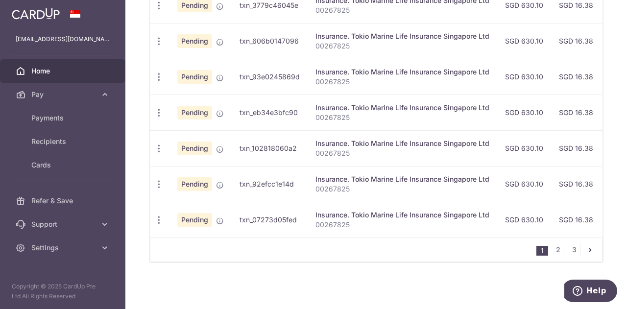
click at [576, 251] on li "3" at bounding box center [574, 250] width 12 height 12
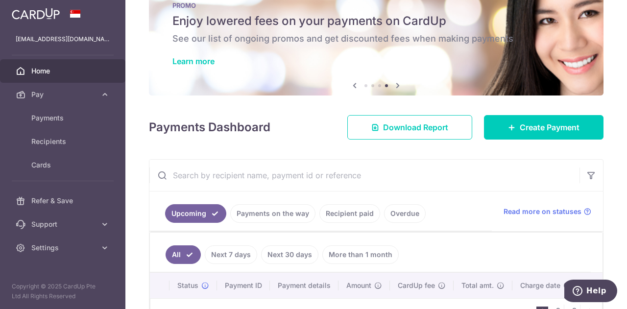
scroll to position [0, 0]
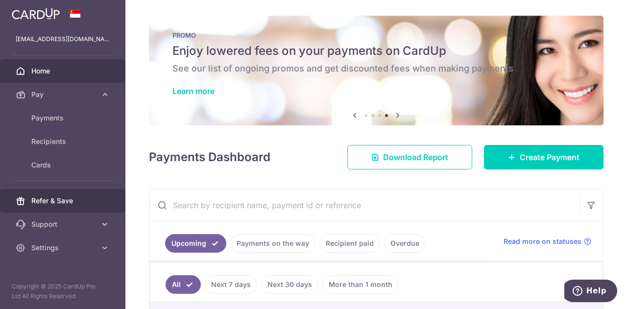
click at [64, 198] on span "Refer & Save" at bounding box center [63, 201] width 65 height 10
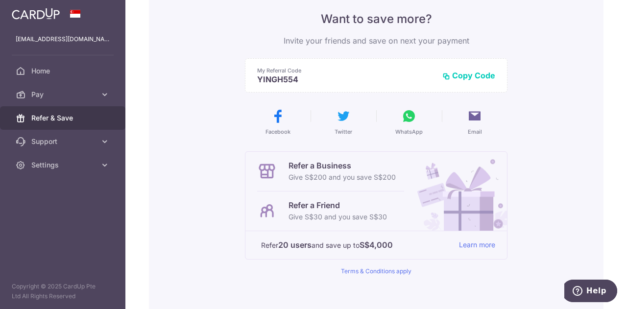
scroll to position [98, 0]
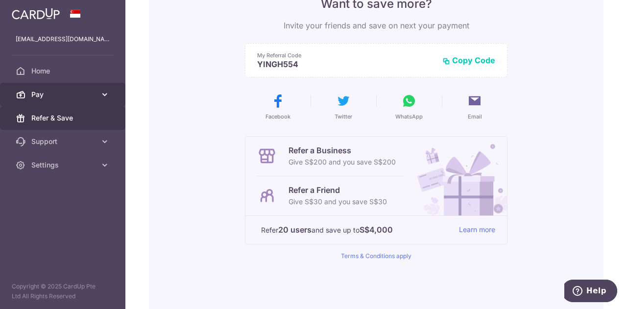
click at [54, 93] on span "Pay" at bounding box center [63, 95] width 65 height 10
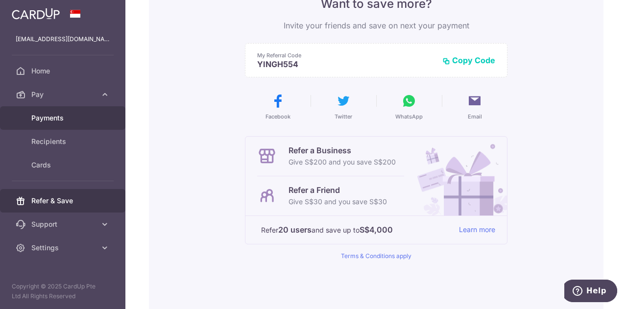
click at [61, 123] on link "Payments" at bounding box center [62, 118] width 125 height 24
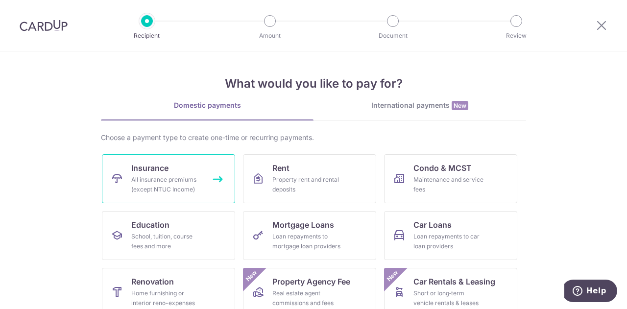
click at [188, 182] on div "All insurance premiums (except NTUC Income)" at bounding box center [166, 185] width 71 height 20
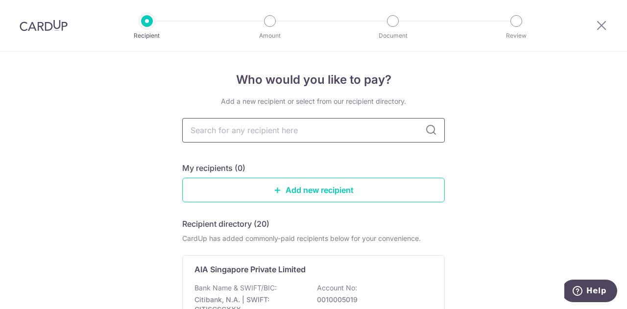
click at [356, 131] on input "text" at bounding box center [313, 130] width 263 height 25
type input "PRUDENTIAL"
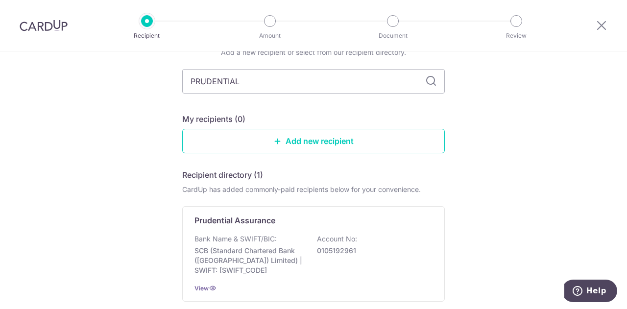
scroll to position [125, 0]
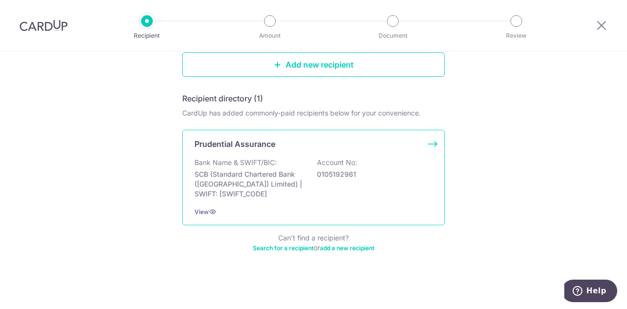
click at [333, 207] on div "View" at bounding box center [314, 212] width 238 height 10
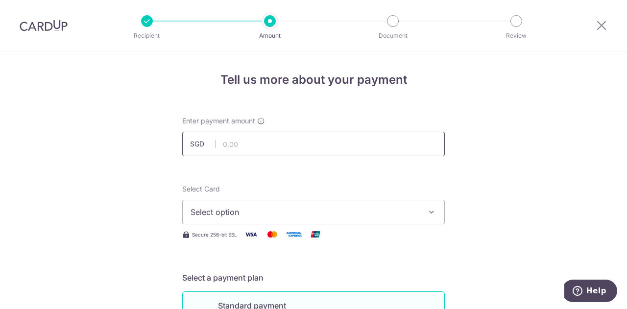
click at [355, 148] on input "text" at bounding box center [313, 144] width 263 height 25
type input "108.40"
click at [279, 208] on span "Select option" at bounding box center [305, 212] width 228 height 12
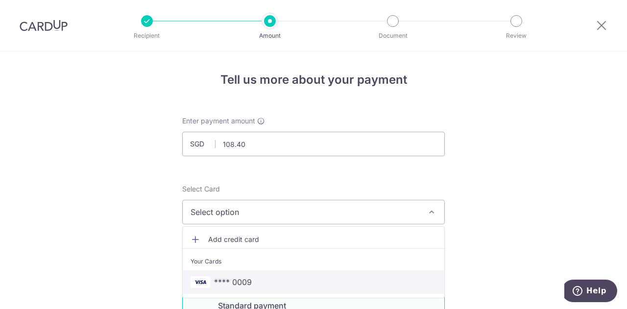
click at [252, 279] on span "**** 0009" at bounding box center [314, 282] width 246 height 12
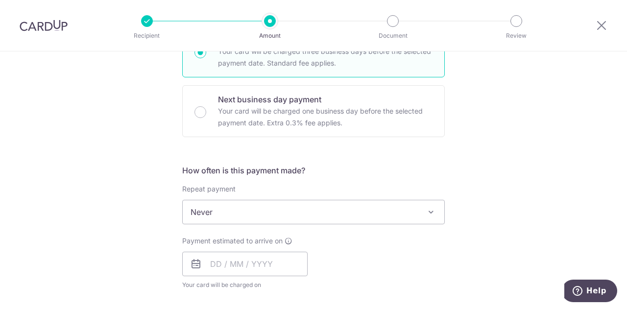
scroll to position [294, 0]
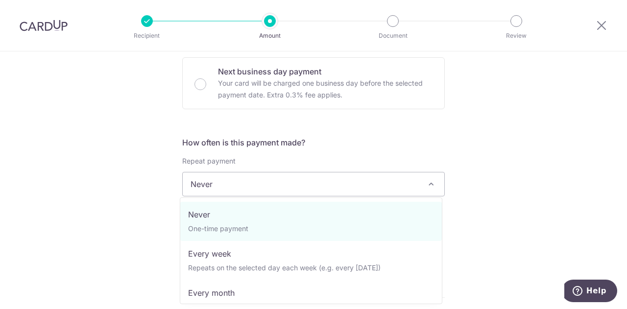
click at [218, 181] on span "Never" at bounding box center [314, 185] width 262 height 24
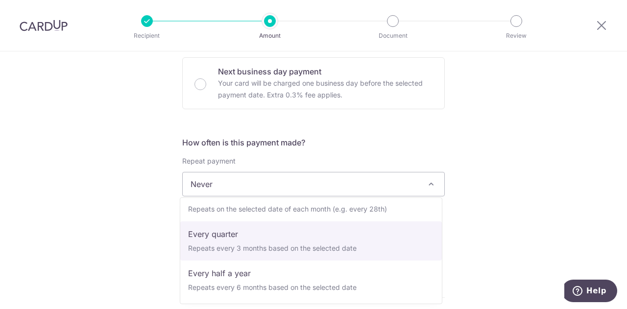
scroll to position [49, 0]
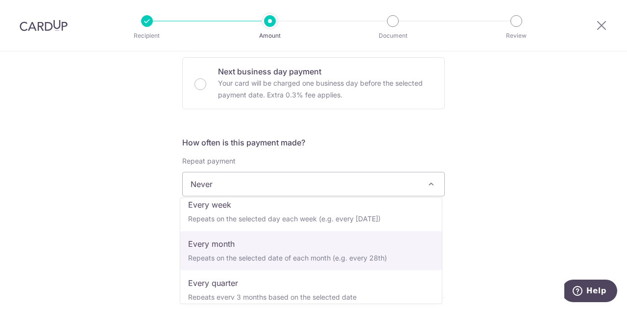
select select "3"
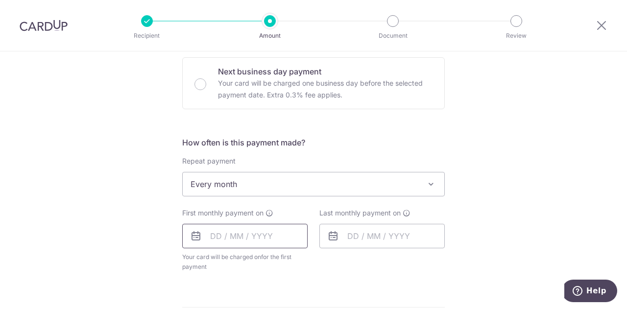
click at [254, 233] on input "text" at bounding box center [244, 236] width 125 height 25
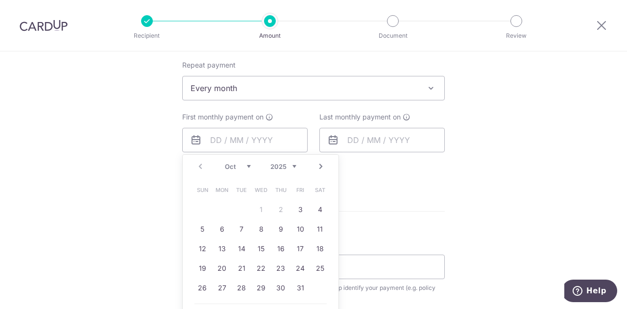
scroll to position [392, 0]
drag, startPoint x: 315, startPoint y: 245, endPoint x: 351, endPoint y: 161, distance: 91.3
click at [315, 245] on link "18" at bounding box center [320, 247] width 16 height 16
type input "[DATE]"
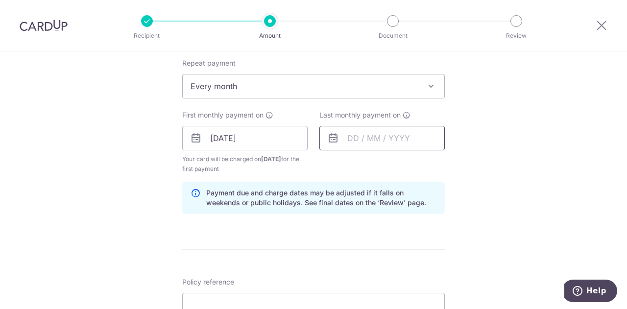
click at [382, 135] on input "text" at bounding box center [382, 138] width 125 height 25
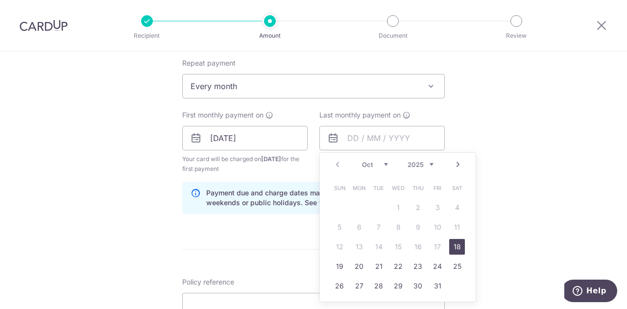
click at [430, 163] on select "2025 2026 2027 2028 2029 2030 2031 2032 2033 2034 2035" at bounding box center [421, 165] width 26 height 8
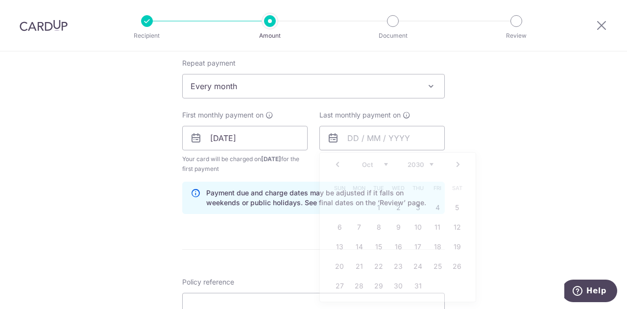
click at [495, 197] on div "Tell us more about your payment Enter payment amount SGD 108.40 108.40 Select C…" at bounding box center [313, 147] width 627 height 977
click at [406, 141] on input "text" at bounding box center [382, 138] width 125 height 25
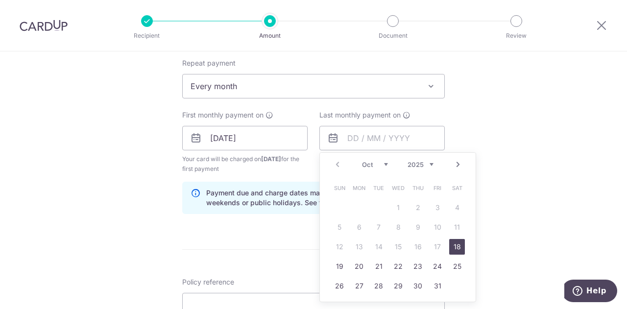
click at [428, 168] on div "Prev Next Oct Nov Dec 2025 2026 2027 2028 2029 2030 2031 2032 2033 2034 2035" at bounding box center [398, 165] width 156 height 24
click at [425, 166] on select "2025 2026 2027 2028 2029 2030 2031 2032 2033 2034 2035" at bounding box center [421, 165] width 26 height 8
click at [436, 246] on link "18" at bounding box center [438, 247] width 16 height 16
type input "[DATE]"
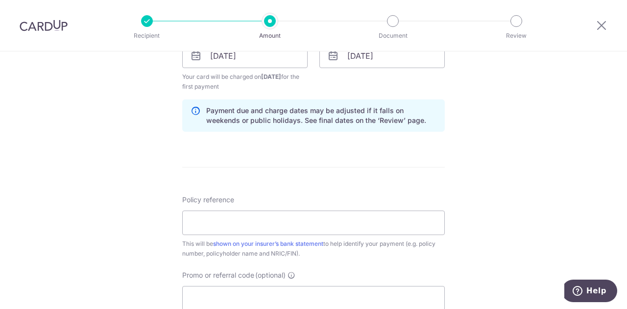
scroll to position [490, 0]
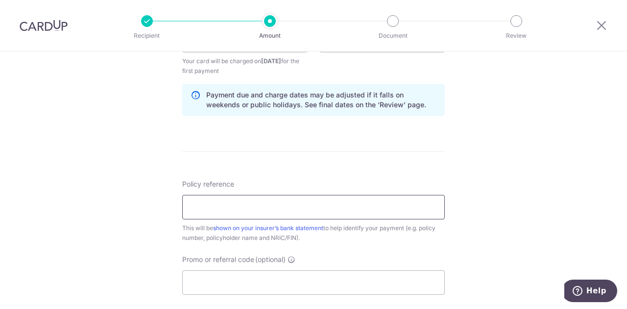
click at [397, 208] on input "Policy reference" at bounding box center [313, 207] width 263 height 25
paste input "64882845"
type input "64882845"
click at [481, 243] on div "Tell us more about your payment Enter payment amount SGD 108.40 108.40 Select C…" at bounding box center [313, 49] width 627 height 977
click at [380, 285] on input "Promo or referral code (optional)" at bounding box center [313, 283] width 263 height 25
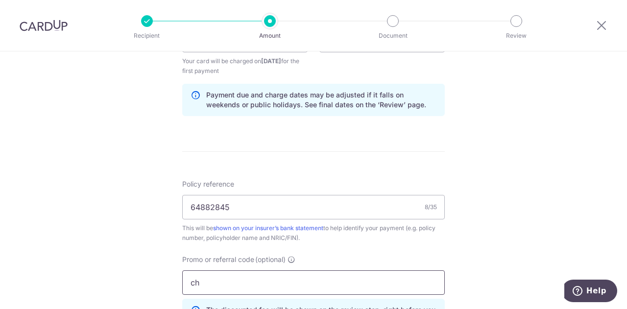
type input "c"
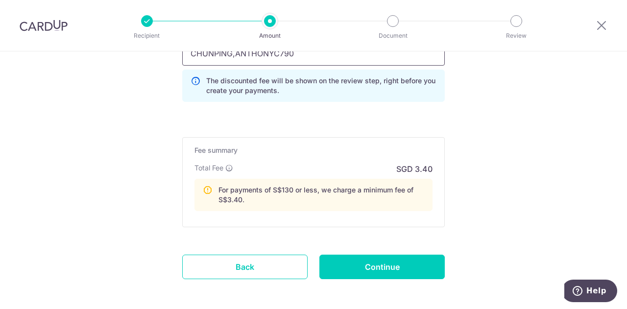
scroll to position [735, 0]
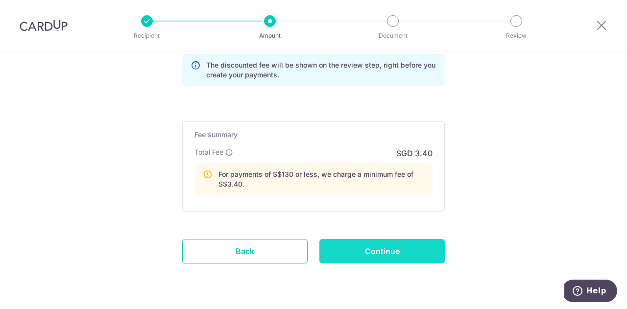
type input "CHUNPING,ANTHONYC790"
click at [383, 247] on input "Continue" at bounding box center [382, 251] width 125 height 25
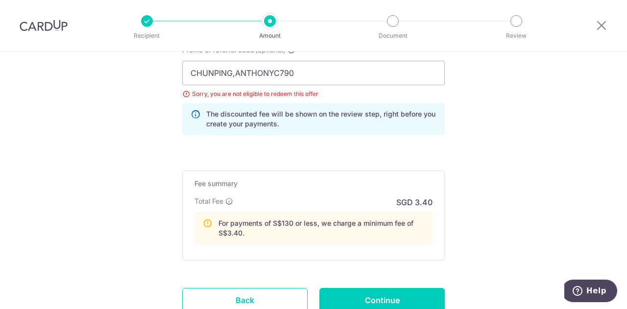
scroll to position [588, 0]
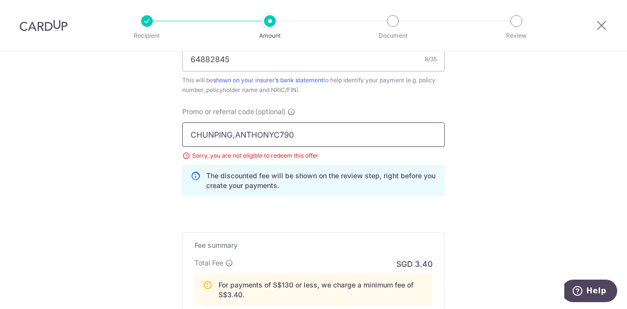
drag, startPoint x: 321, startPoint y: 134, endPoint x: 135, endPoint y: 119, distance: 186.4
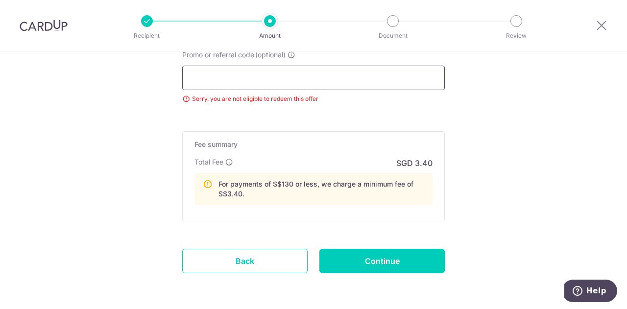
scroll to position [680, 0]
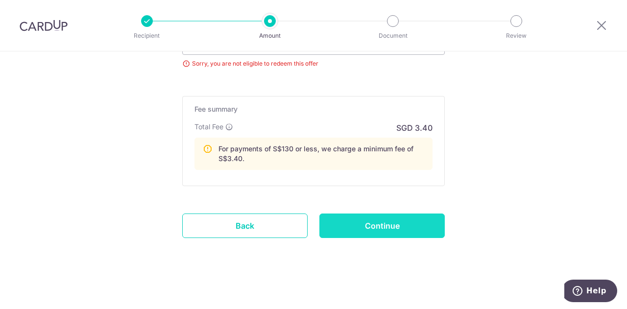
click at [356, 222] on input "Continue" at bounding box center [382, 226] width 125 height 25
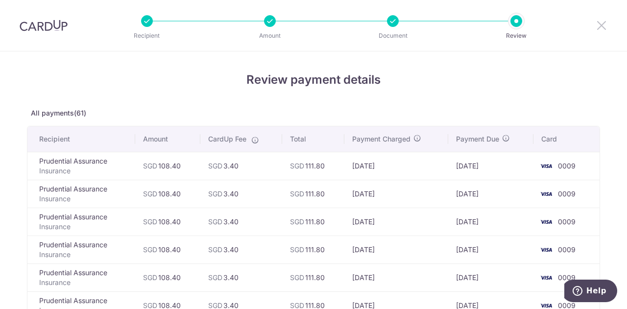
click at [604, 26] on icon at bounding box center [602, 25] width 12 height 12
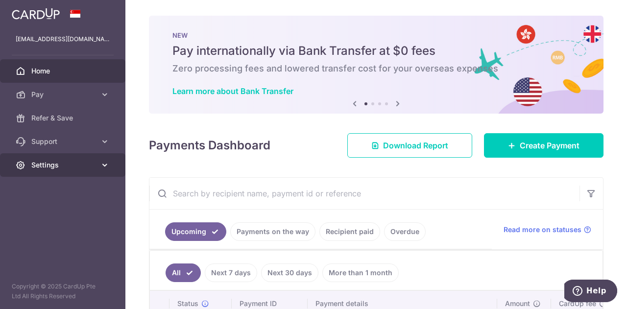
click at [72, 176] on link "Settings" at bounding box center [62, 165] width 125 height 24
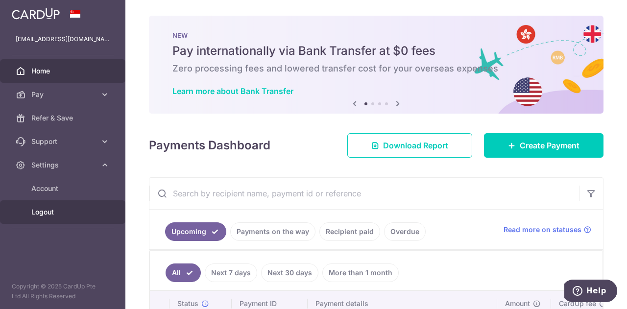
click at [49, 214] on span "Logout" at bounding box center [63, 212] width 65 height 10
